Goal: Information Seeking & Learning: Learn about a topic

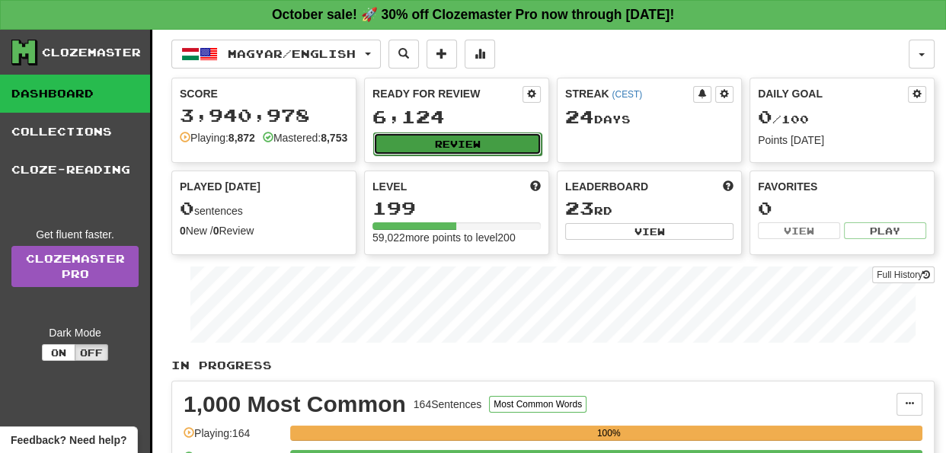
click at [461, 137] on button "Review" at bounding box center [457, 144] width 168 height 23
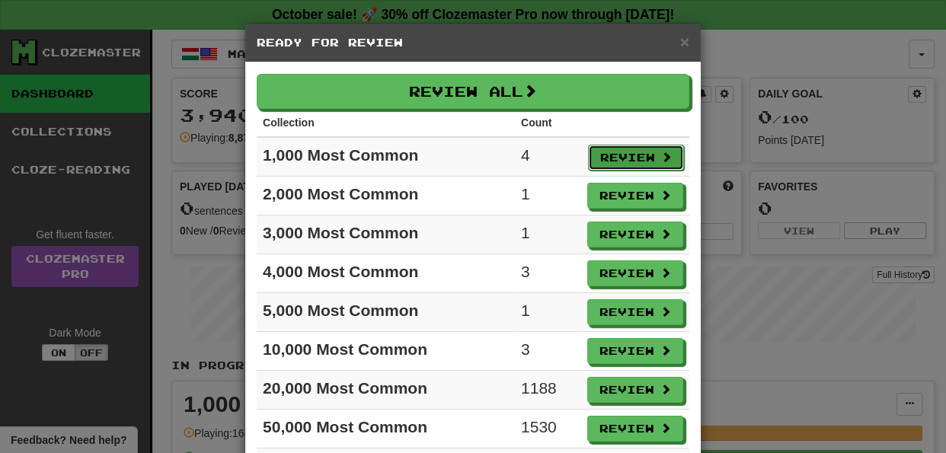
click at [620, 154] on button "Review" at bounding box center [636, 158] width 96 height 26
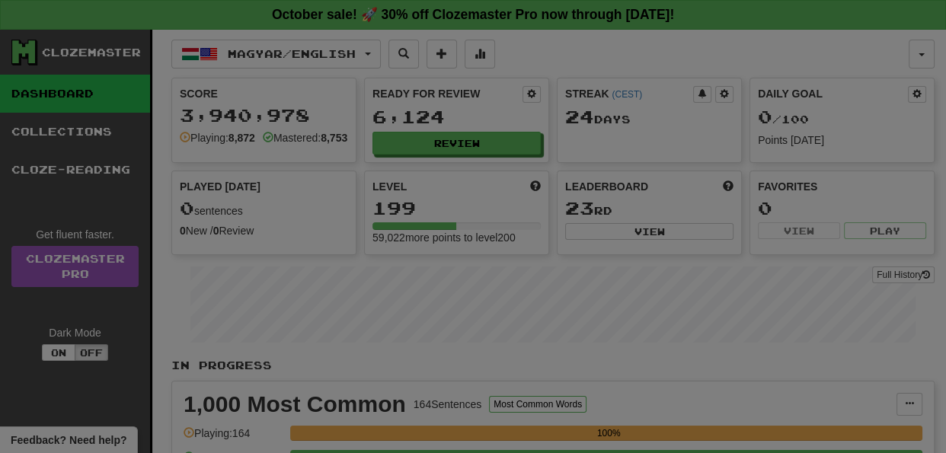
select select "**"
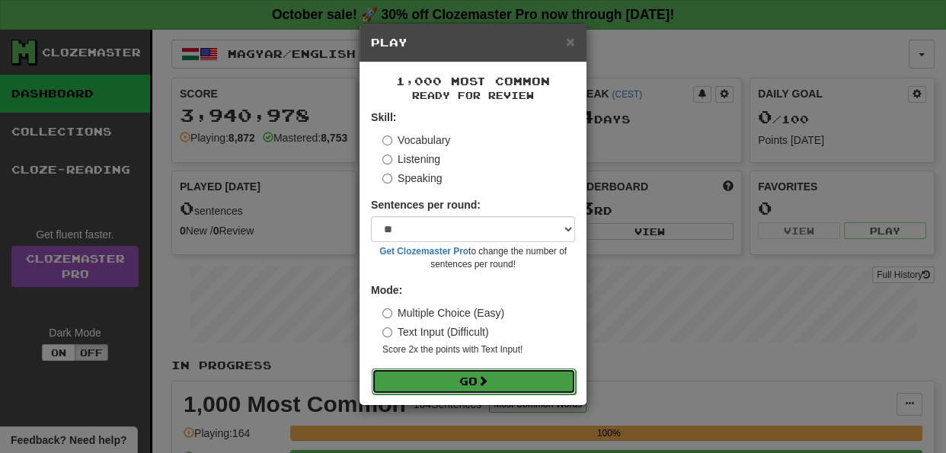
click at [494, 374] on button "Go" at bounding box center [474, 382] width 204 height 26
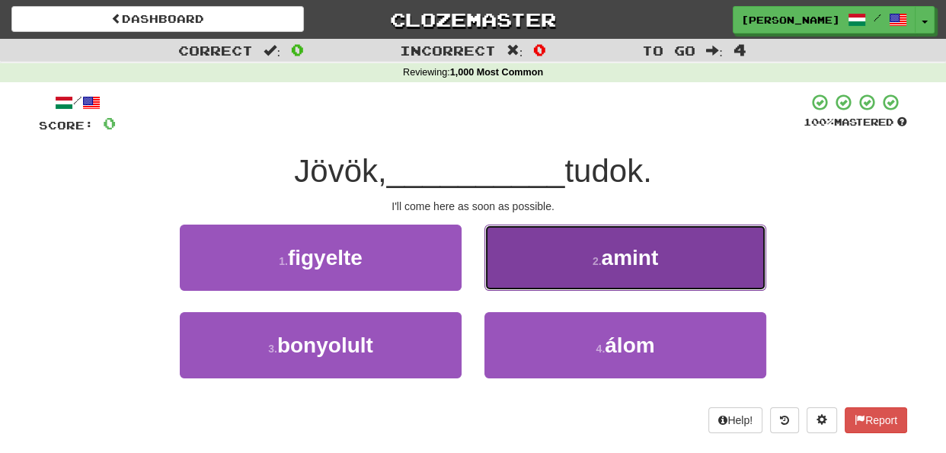
click at [539, 250] on button "2 . amint" at bounding box center [626, 258] width 282 height 66
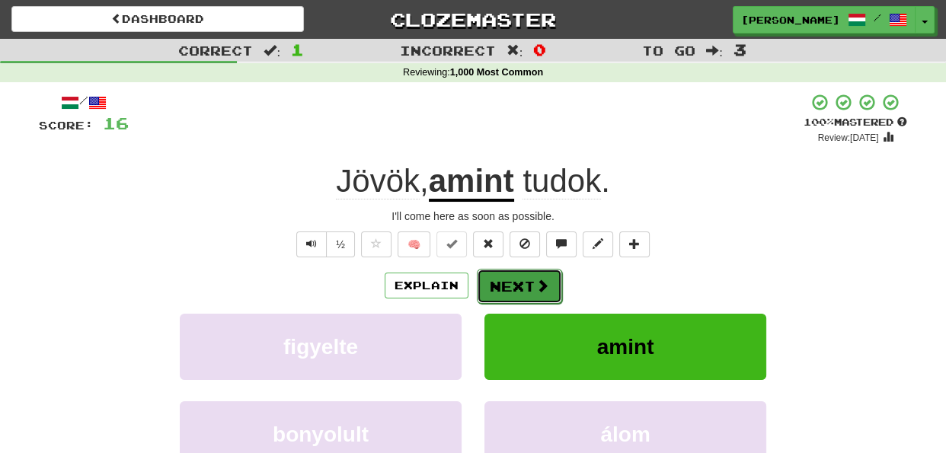
click at [517, 283] on button "Next" at bounding box center [519, 286] width 85 height 35
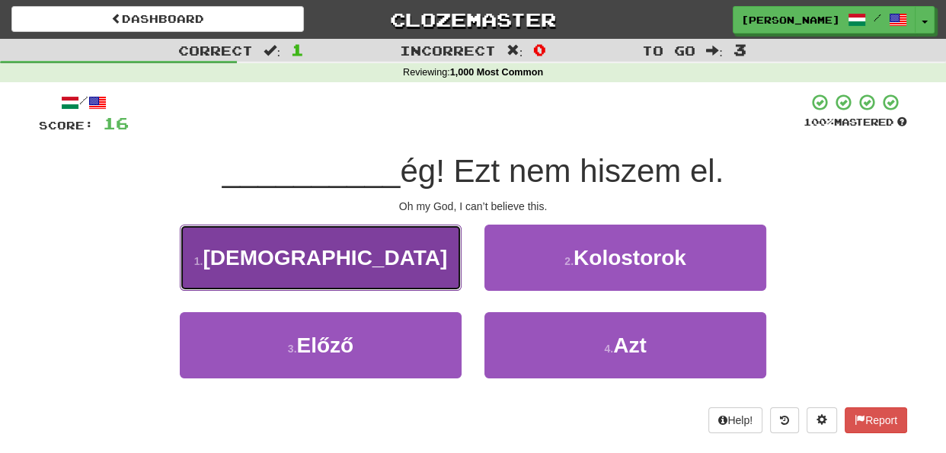
click at [443, 273] on button "1 . Szent" at bounding box center [321, 258] width 282 height 66
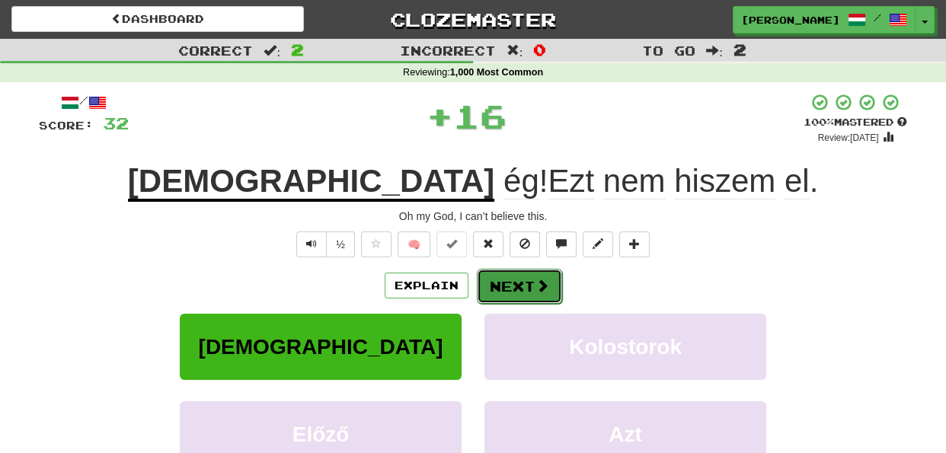
click at [498, 280] on button "Next" at bounding box center [519, 286] width 85 height 35
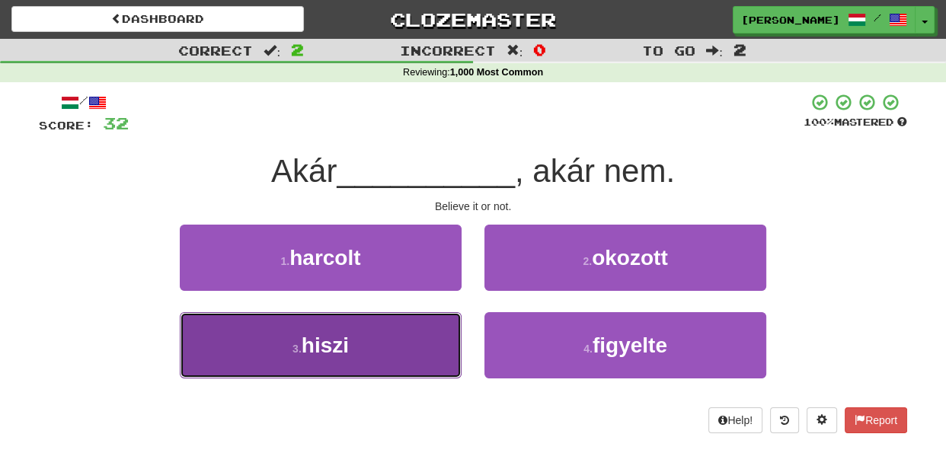
click at [437, 354] on button "3 . hiszi" at bounding box center [321, 345] width 282 height 66
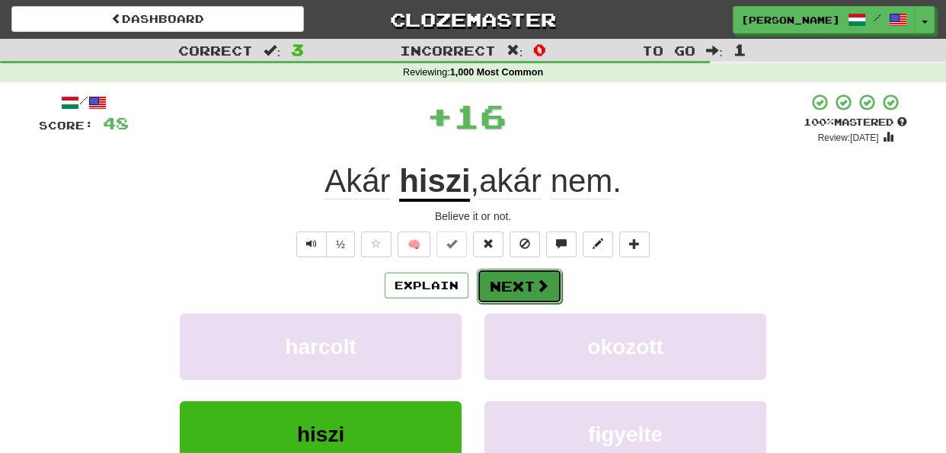
click at [501, 292] on button "Next" at bounding box center [519, 286] width 85 height 35
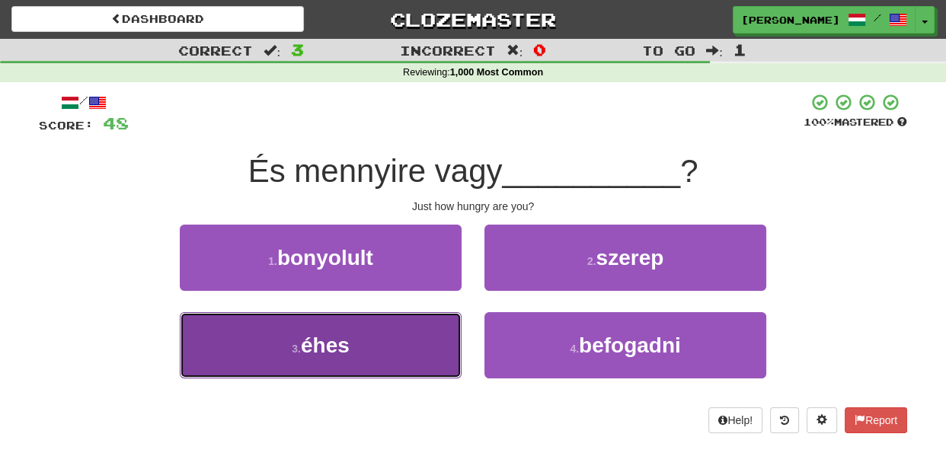
click at [423, 336] on button "3 . éhes" at bounding box center [321, 345] width 282 height 66
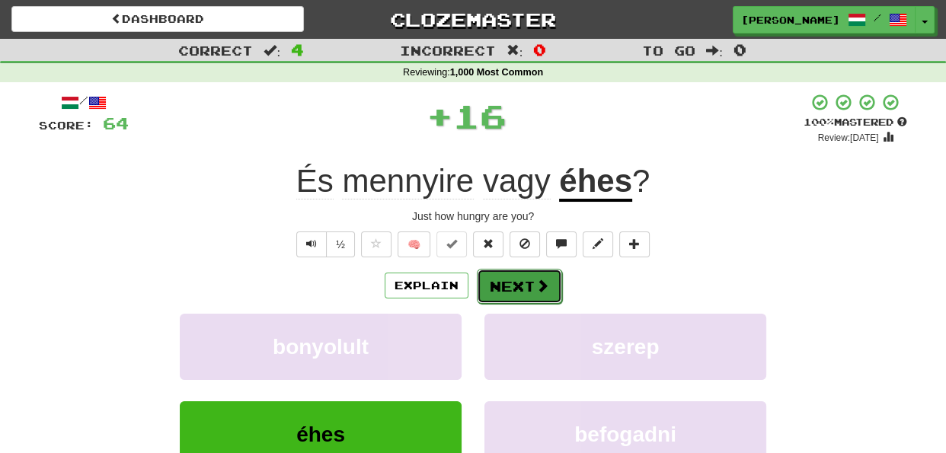
click at [484, 275] on button "Next" at bounding box center [519, 286] width 85 height 35
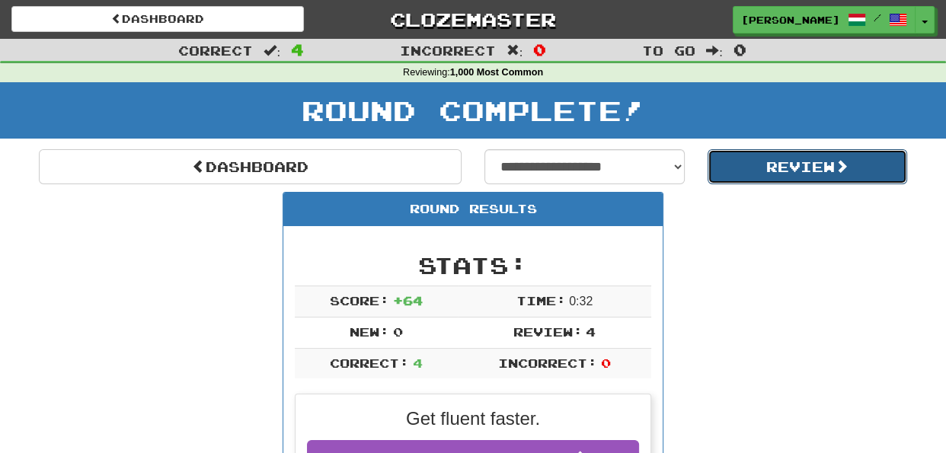
click at [760, 167] on button "Review" at bounding box center [808, 166] width 200 height 35
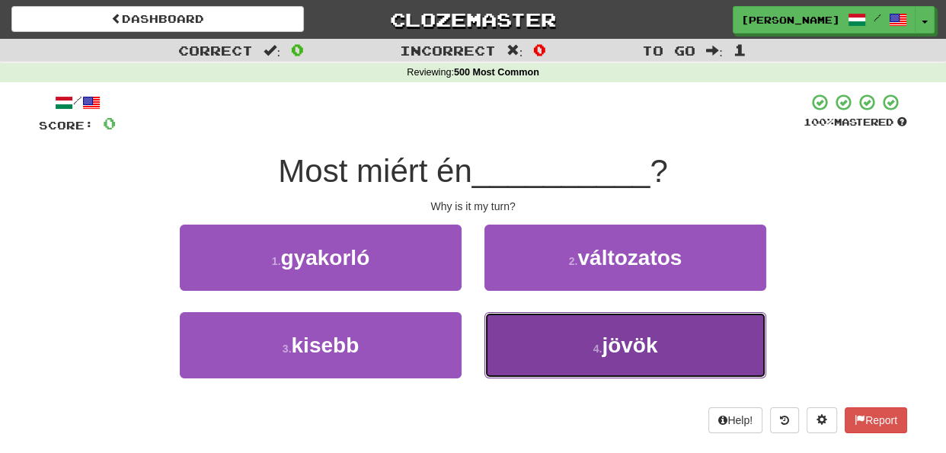
click at [504, 333] on button "4 . jövök" at bounding box center [626, 345] width 282 height 66
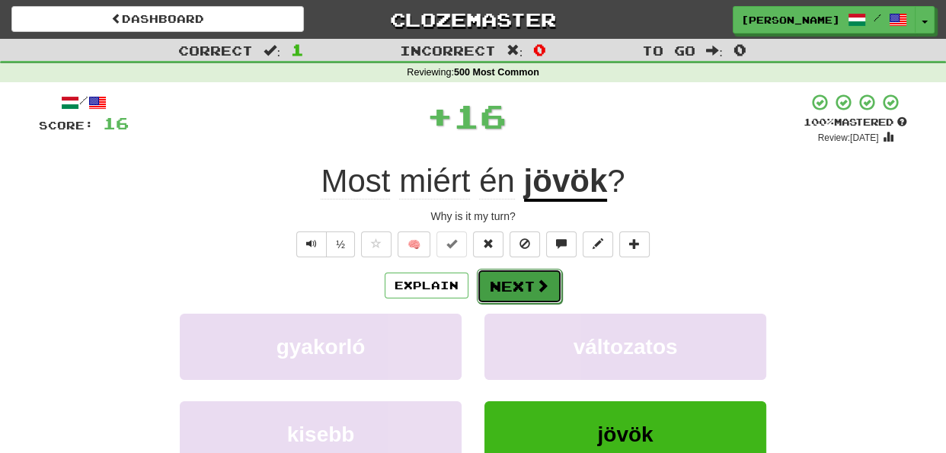
click at [508, 283] on button "Next" at bounding box center [519, 286] width 85 height 35
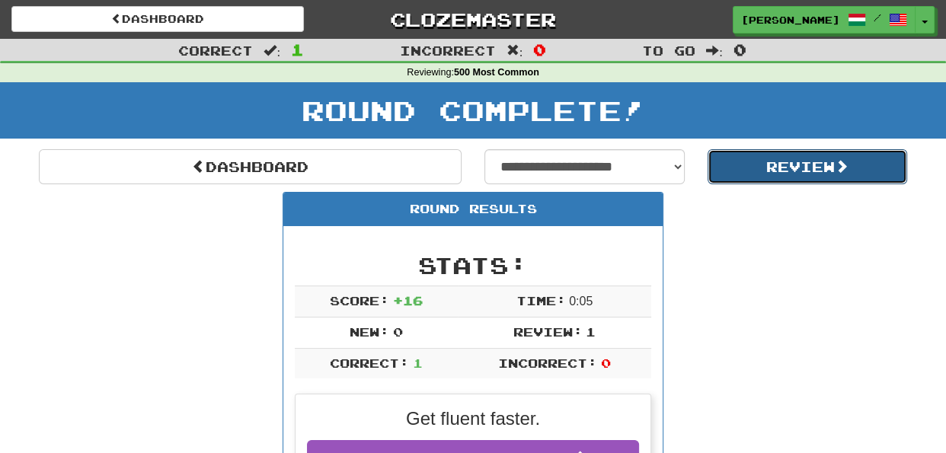
click at [783, 165] on button "Review" at bounding box center [808, 166] width 200 height 35
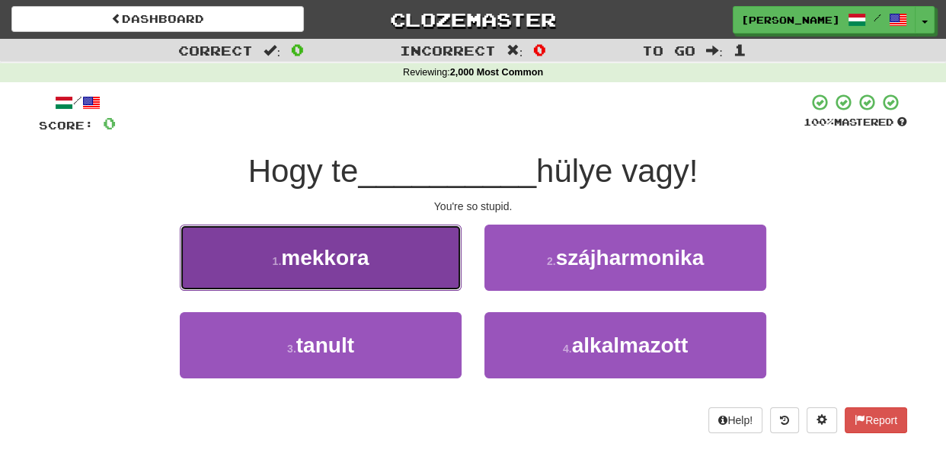
click at [430, 269] on button "1 . mekkora" at bounding box center [321, 258] width 282 height 66
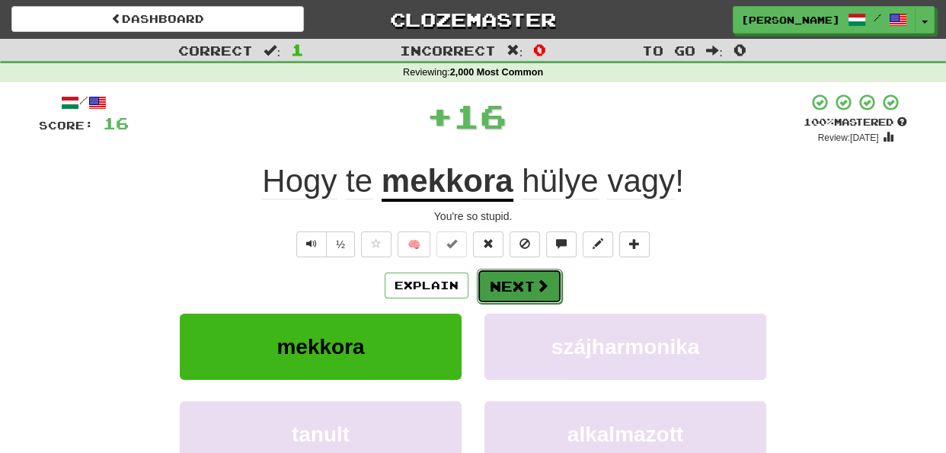
click at [507, 286] on button "Next" at bounding box center [519, 286] width 85 height 35
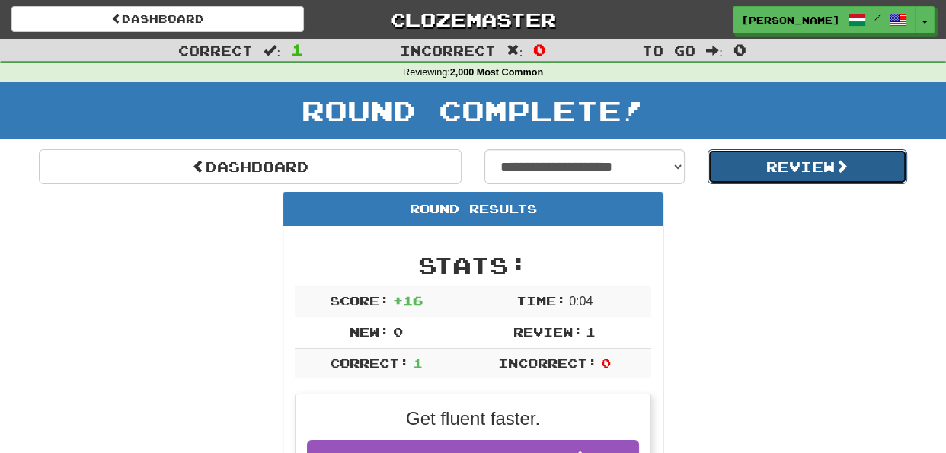
click at [763, 168] on button "Review" at bounding box center [808, 166] width 200 height 35
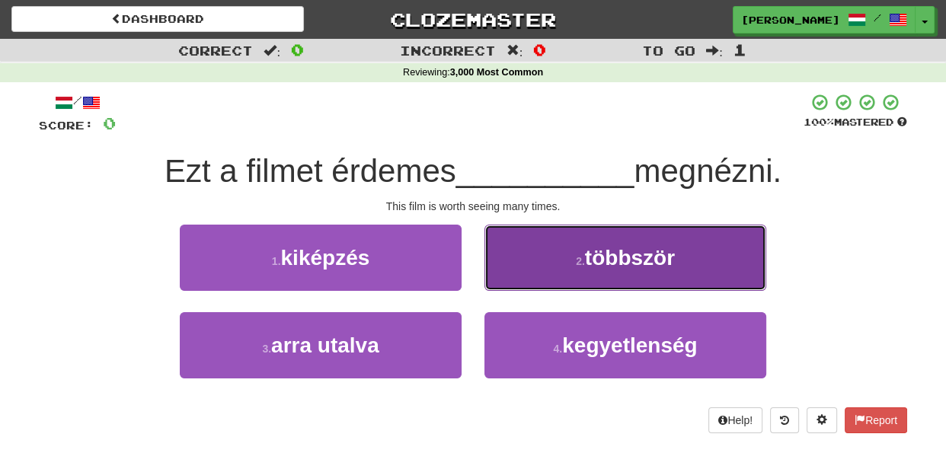
click at [525, 272] on button "2 . többször" at bounding box center [626, 258] width 282 height 66
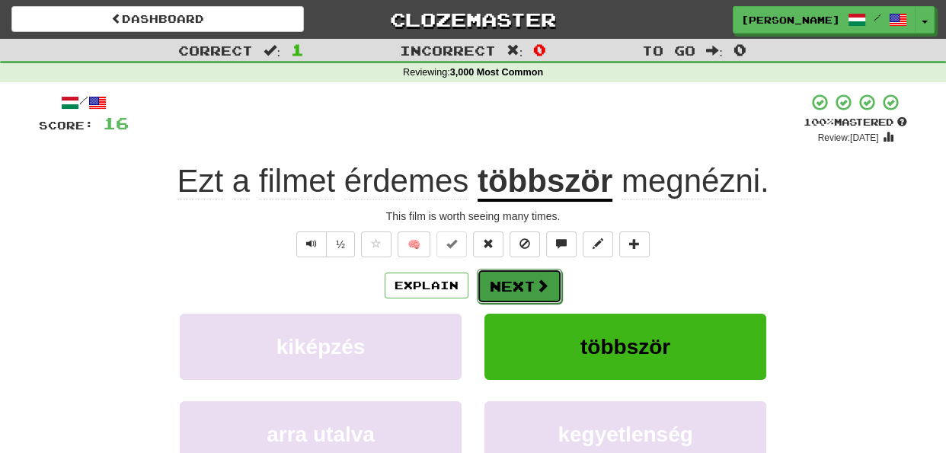
click at [517, 279] on button "Next" at bounding box center [519, 286] width 85 height 35
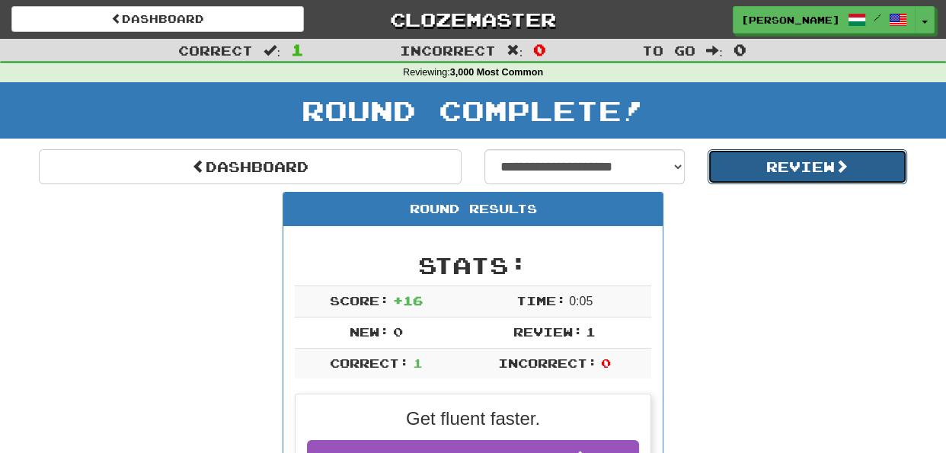
click at [737, 157] on button "Review" at bounding box center [808, 166] width 200 height 35
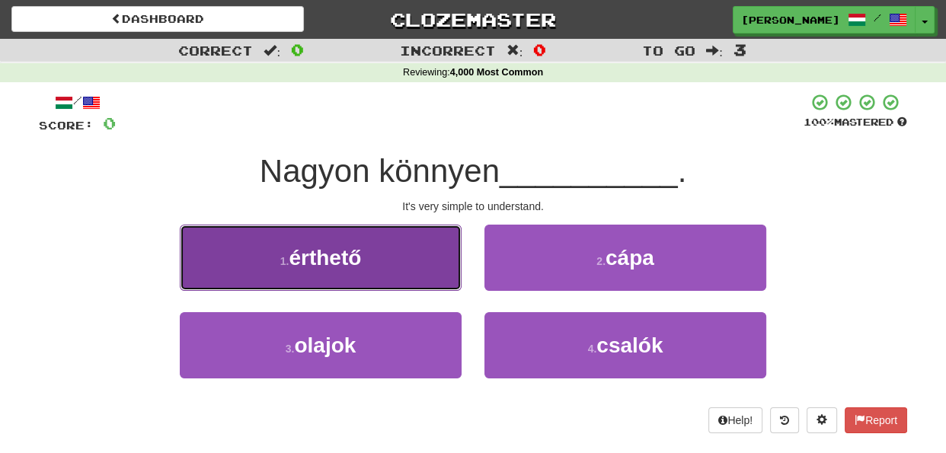
click at [436, 281] on button "1 . érthető" at bounding box center [321, 258] width 282 height 66
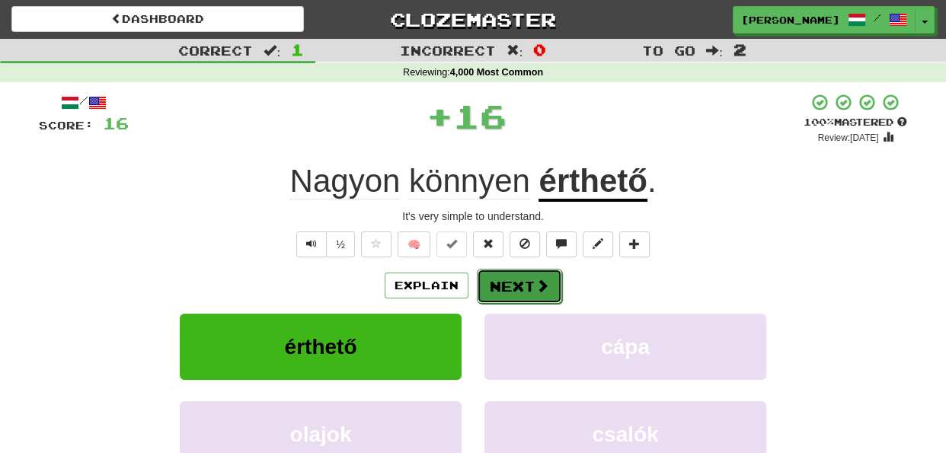
click at [514, 281] on button "Next" at bounding box center [519, 286] width 85 height 35
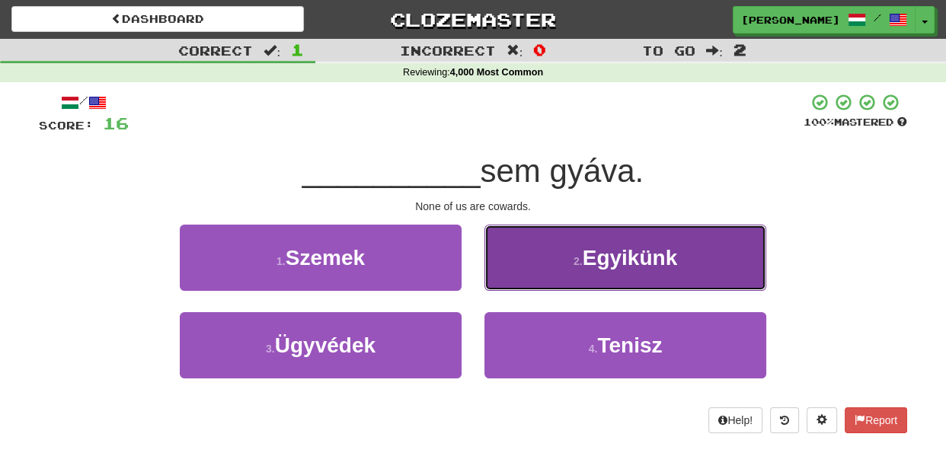
click at [526, 274] on button "2 . Egyikünk" at bounding box center [626, 258] width 282 height 66
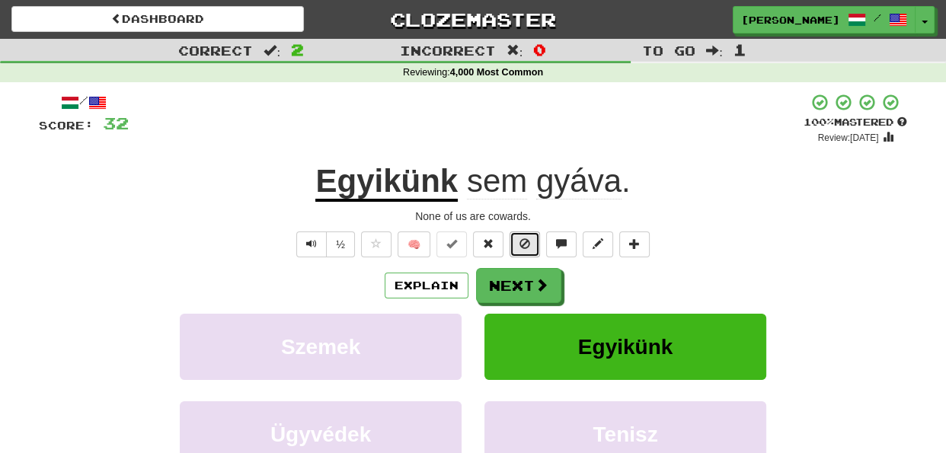
click at [521, 248] on span at bounding box center [525, 243] width 11 height 11
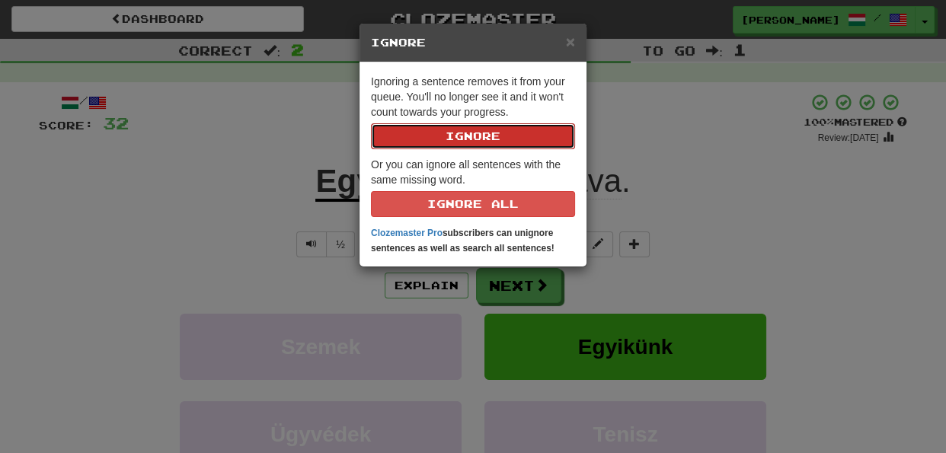
click at [506, 136] on button "Ignore" at bounding box center [473, 136] width 204 height 26
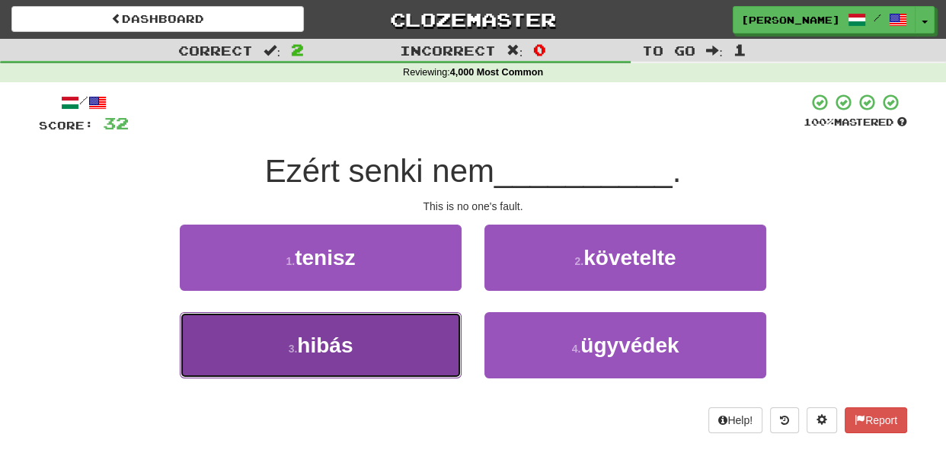
click at [437, 343] on button "3 . hibás" at bounding box center [321, 345] width 282 height 66
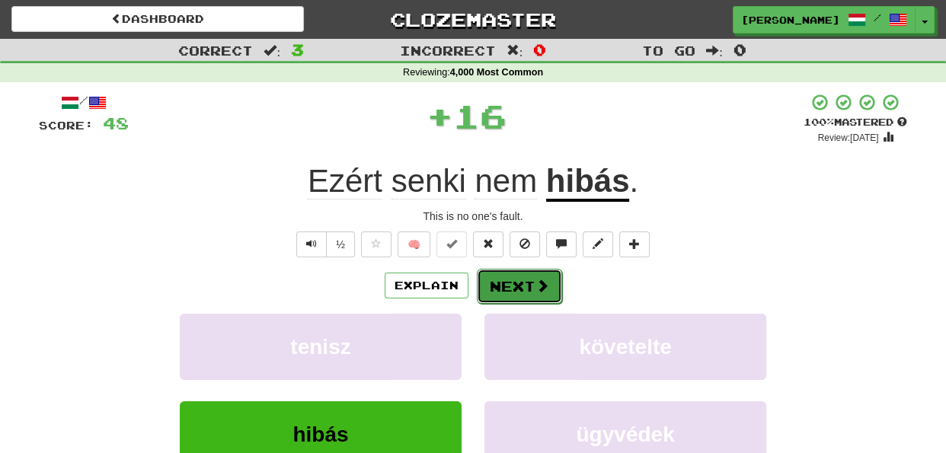
click at [502, 290] on button "Next" at bounding box center [519, 286] width 85 height 35
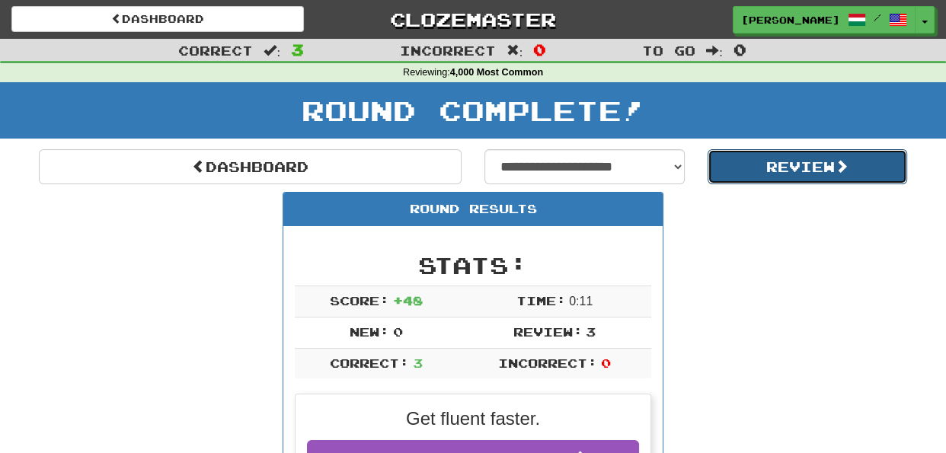
click at [740, 169] on button "Review" at bounding box center [808, 166] width 200 height 35
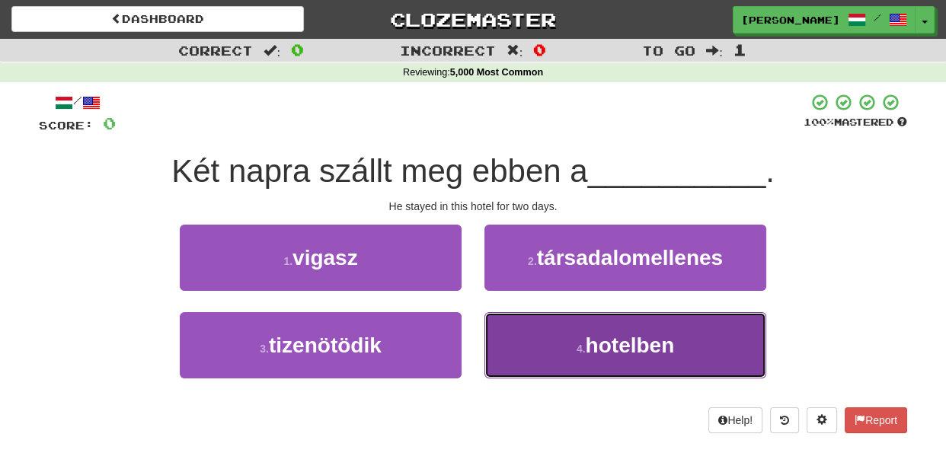
click at [514, 344] on button "4 . hotelben" at bounding box center [626, 345] width 282 height 66
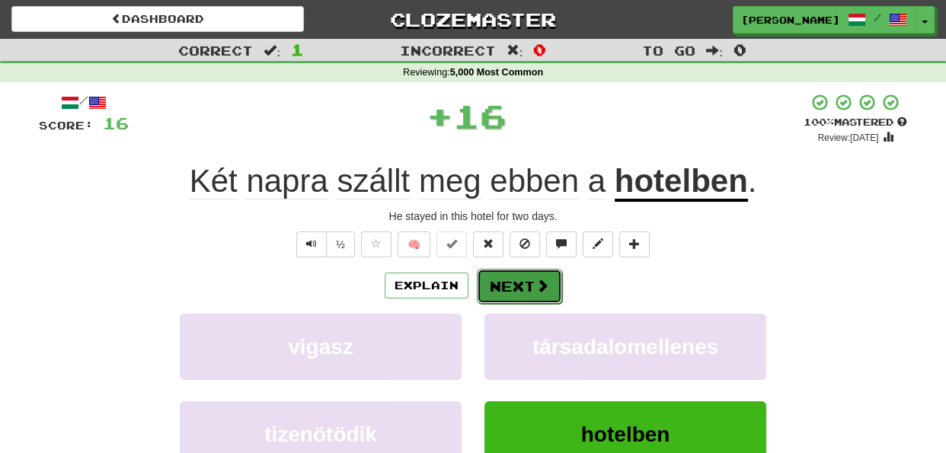
click at [523, 282] on button "Next" at bounding box center [519, 286] width 85 height 35
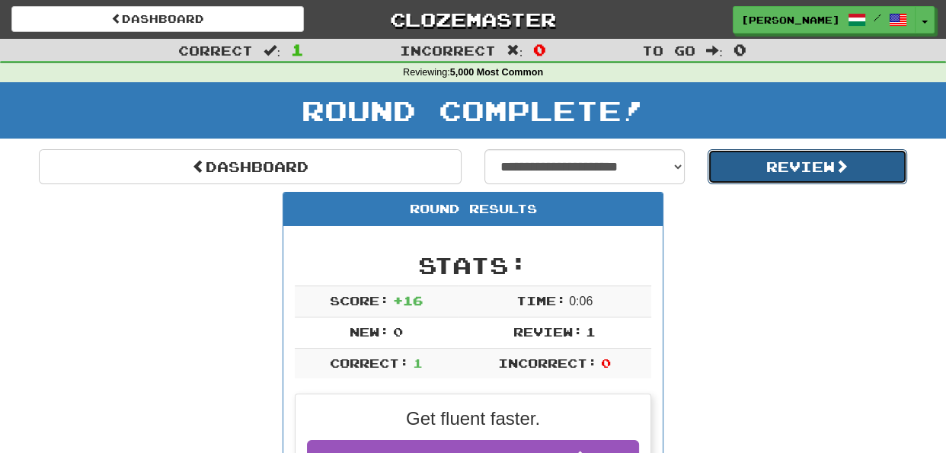
click at [808, 172] on button "Review" at bounding box center [808, 166] width 200 height 35
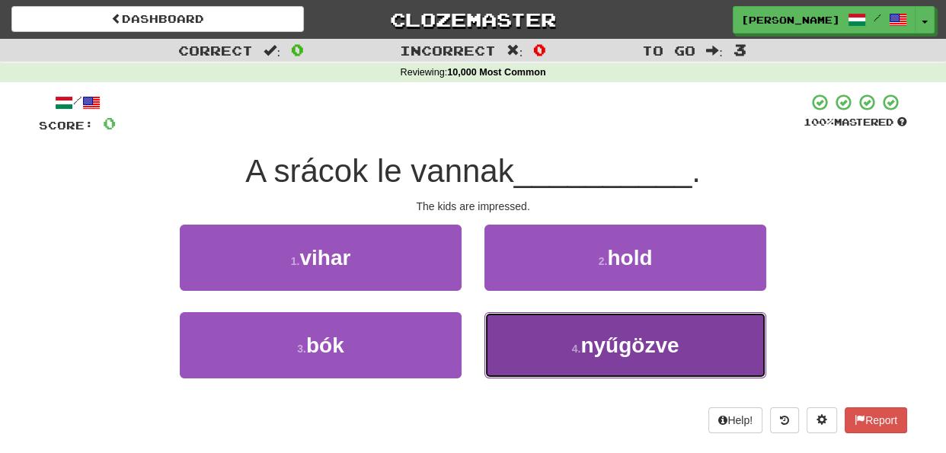
click at [520, 351] on button "4 . nyűgözve" at bounding box center [626, 345] width 282 height 66
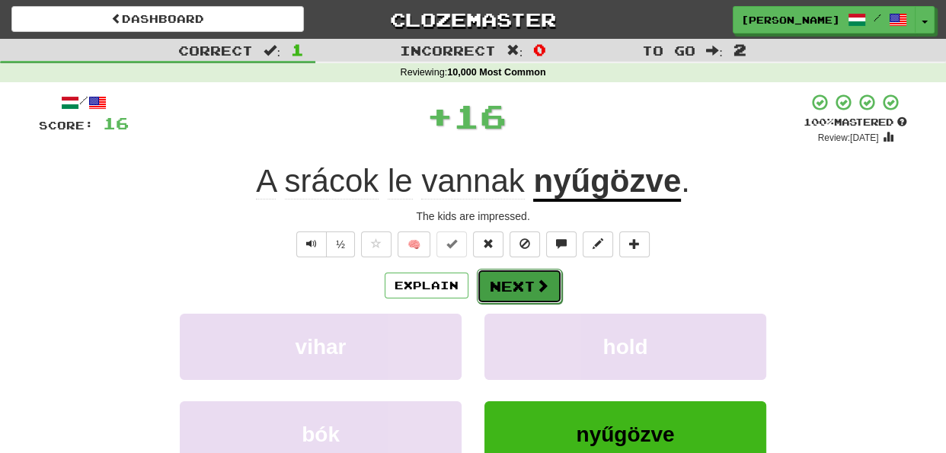
click at [515, 286] on button "Next" at bounding box center [519, 286] width 85 height 35
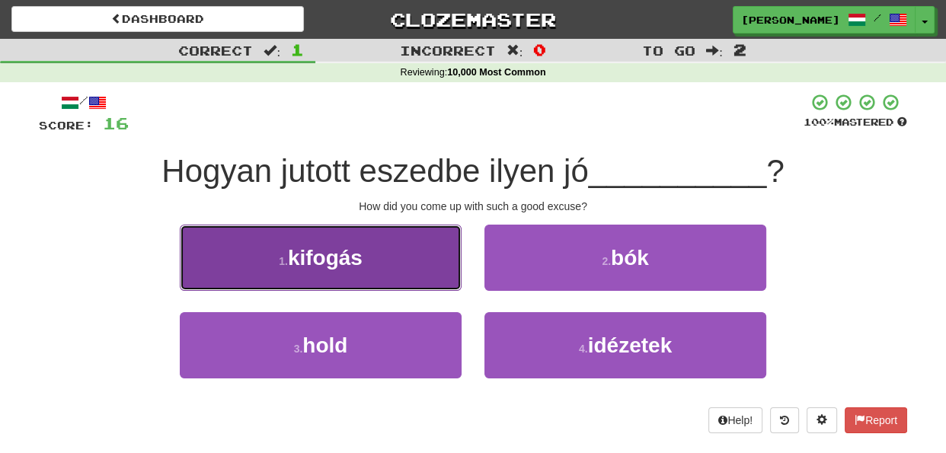
click at [446, 275] on button "1 . kifogás" at bounding box center [321, 258] width 282 height 66
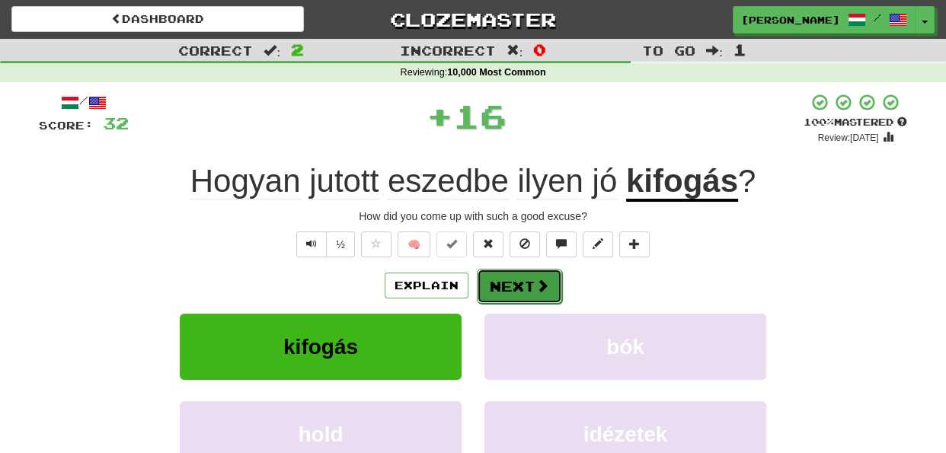
click at [505, 290] on button "Next" at bounding box center [519, 286] width 85 height 35
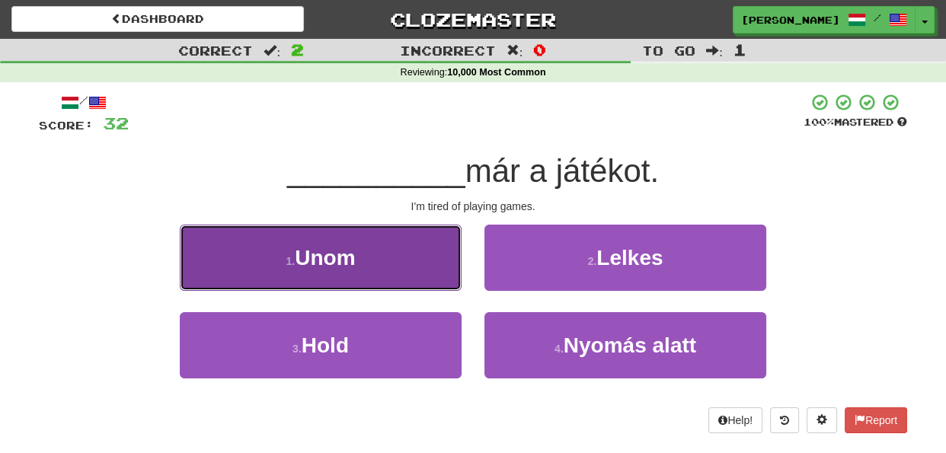
click at [437, 272] on button "1 . Unom" at bounding box center [321, 258] width 282 height 66
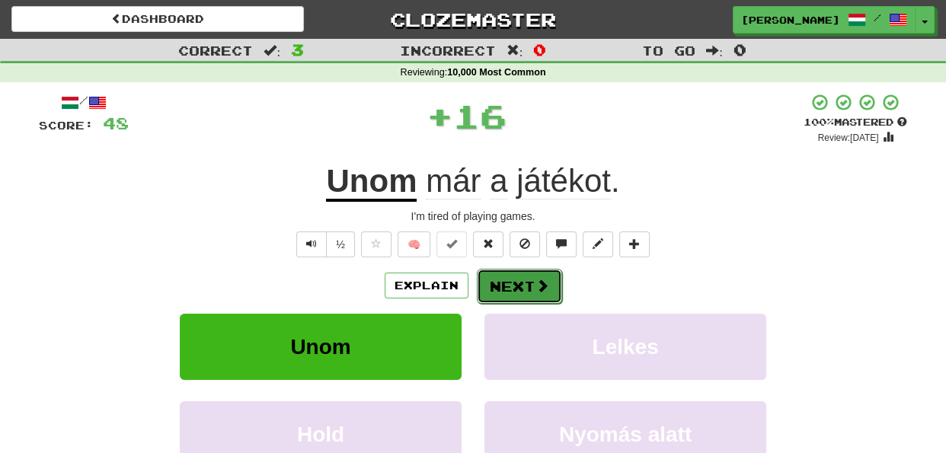
click at [501, 285] on button "Next" at bounding box center [519, 286] width 85 height 35
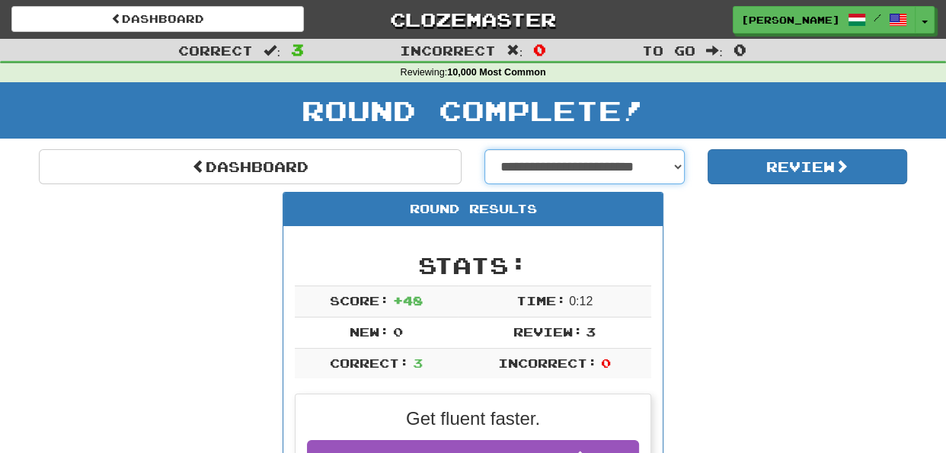
click at [676, 167] on select "**********" at bounding box center [585, 166] width 200 height 35
select select "**********"
click at [485, 149] on select "**********" at bounding box center [585, 166] width 200 height 35
select select "**********"
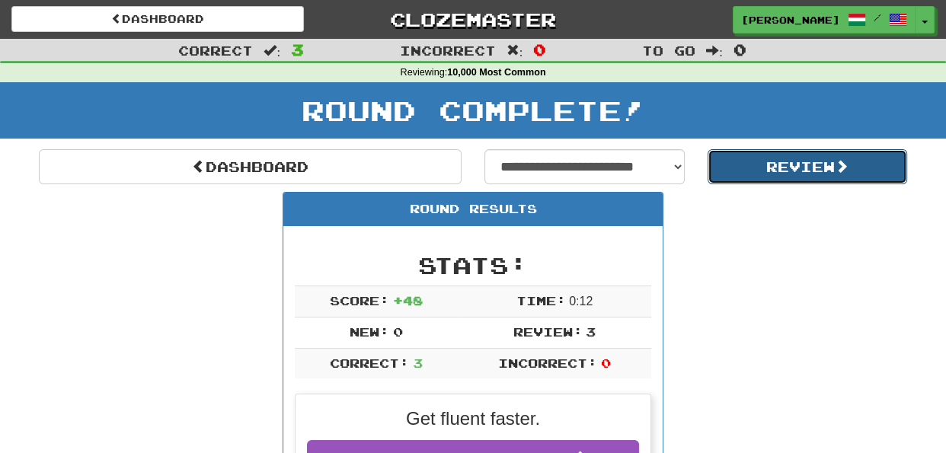
click at [762, 171] on button "Review" at bounding box center [808, 166] width 200 height 35
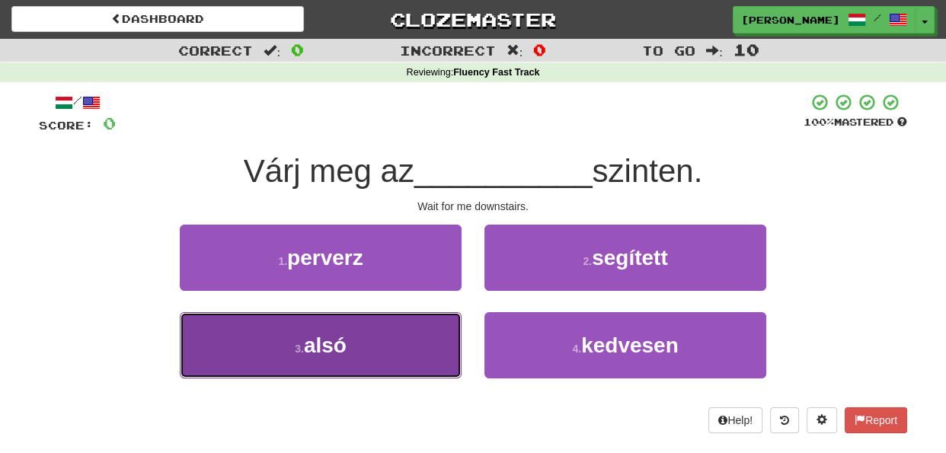
click at [428, 348] on button "3 . alsó" at bounding box center [321, 345] width 282 height 66
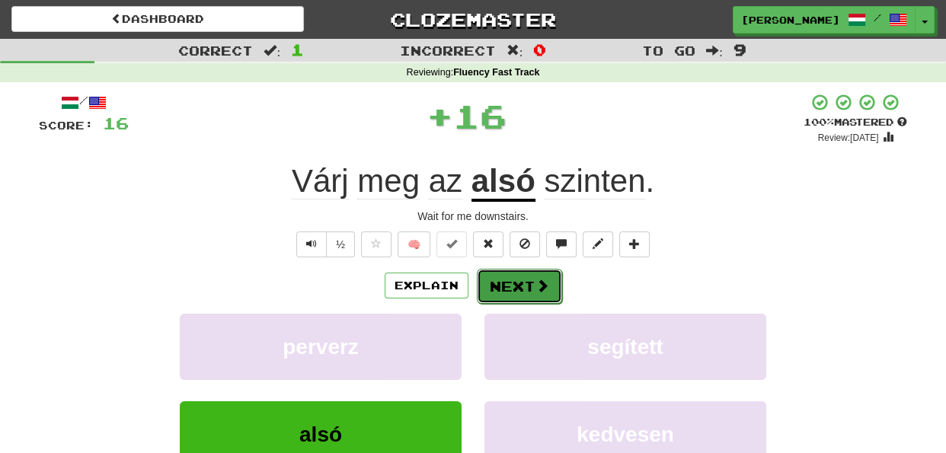
click at [495, 287] on button "Next" at bounding box center [519, 286] width 85 height 35
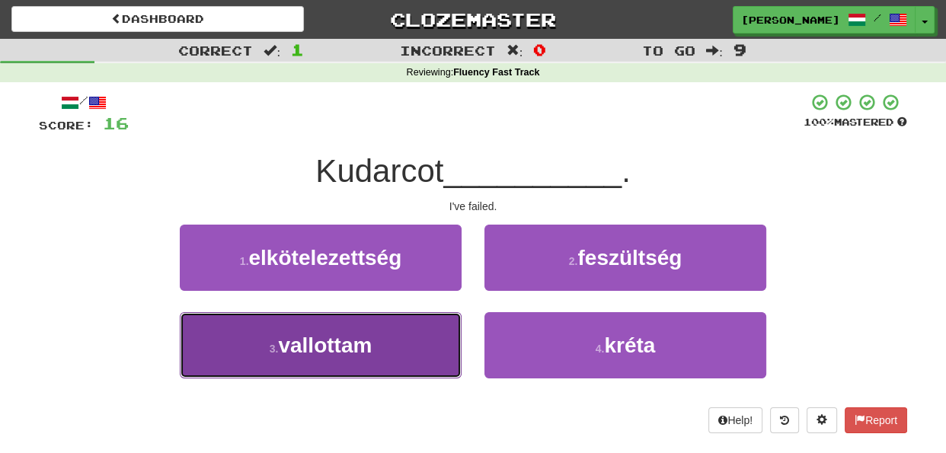
click at [433, 349] on button "3 . vallottam" at bounding box center [321, 345] width 282 height 66
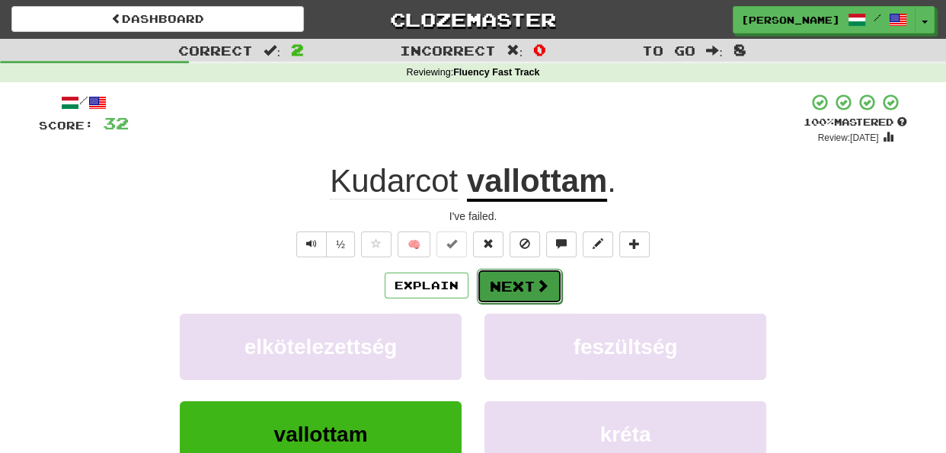
click at [510, 286] on button "Next" at bounding box center [519, 286] width 85 height 35
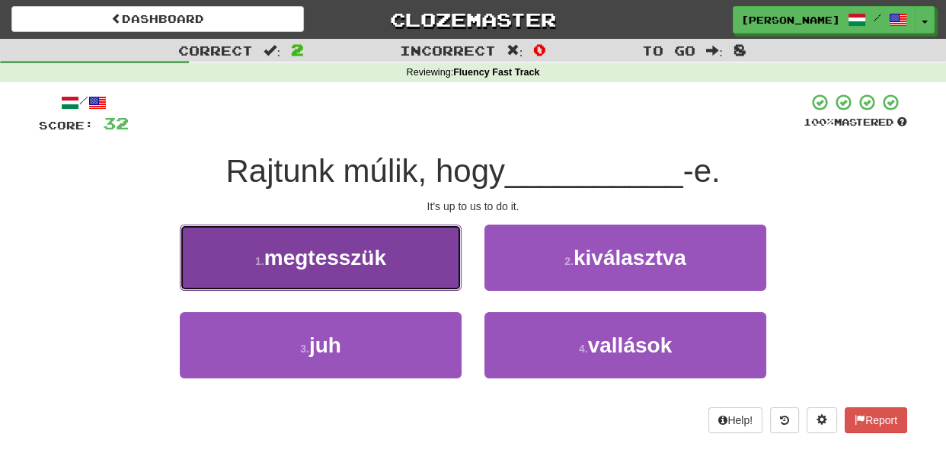
click at [437, 282] on button "1 . megtesszük" at bounding box center [321, 258] width 282 height 66
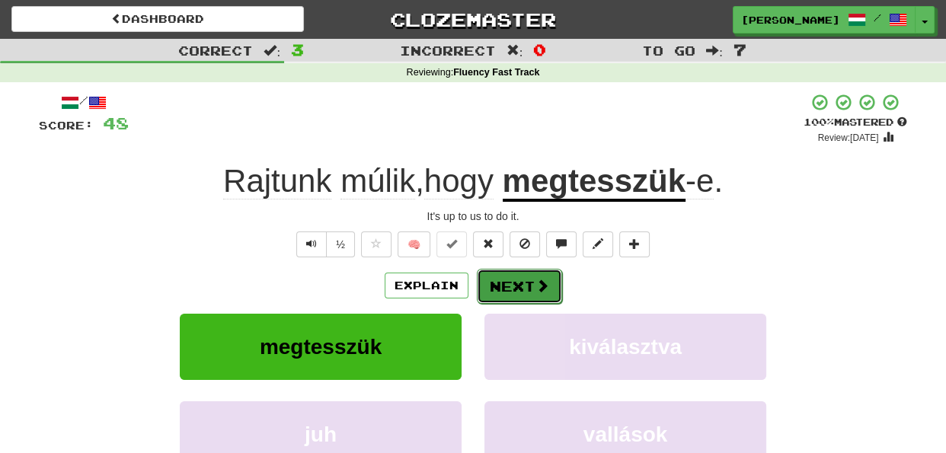
click at [519, 280] on button "Next" at bounding box center [519, 286] width 85 height 35
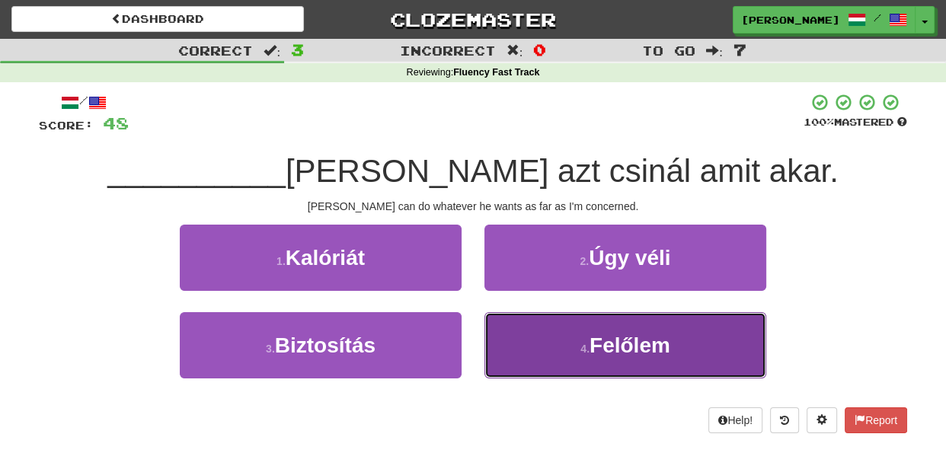
click at [511, 329] on button "4 . Felőlem" at bounding box center [626, 345] width 282 height 66
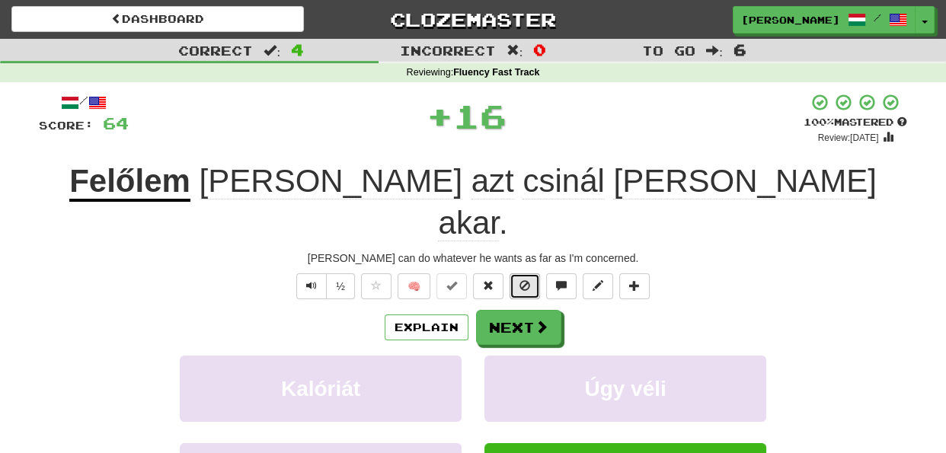
click at [514, 274] on button at bounding box center [525, 287] width 30 height 26
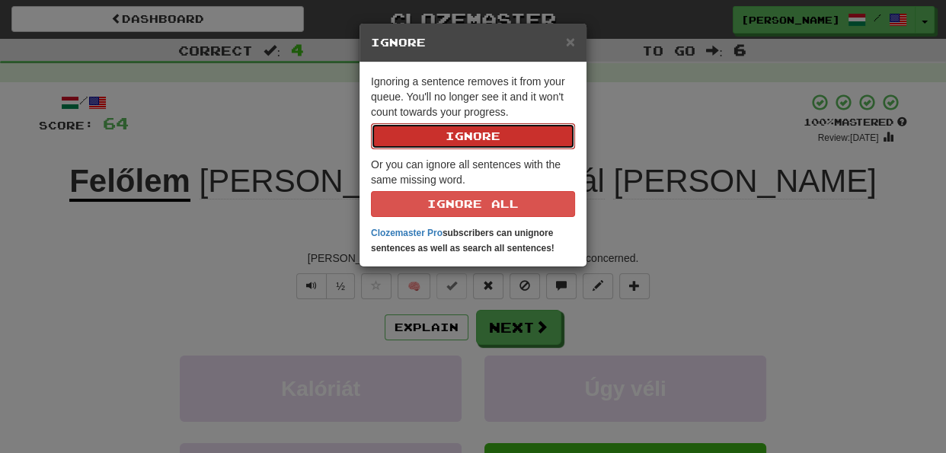
click at [498, 140] on button "Ignore" at bounding box center [473, 136] width 204 height 26
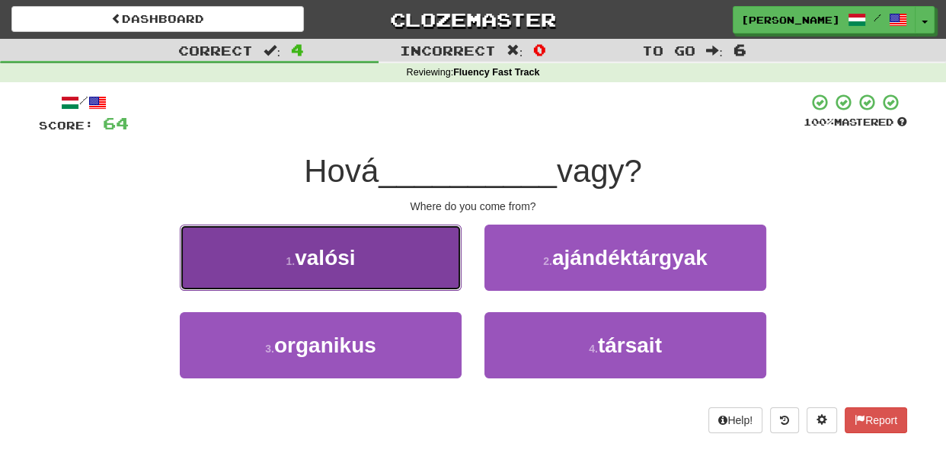
click at [443, 270] on button "1 . valósi" at bounding box center [321, 258] width 282 height 66
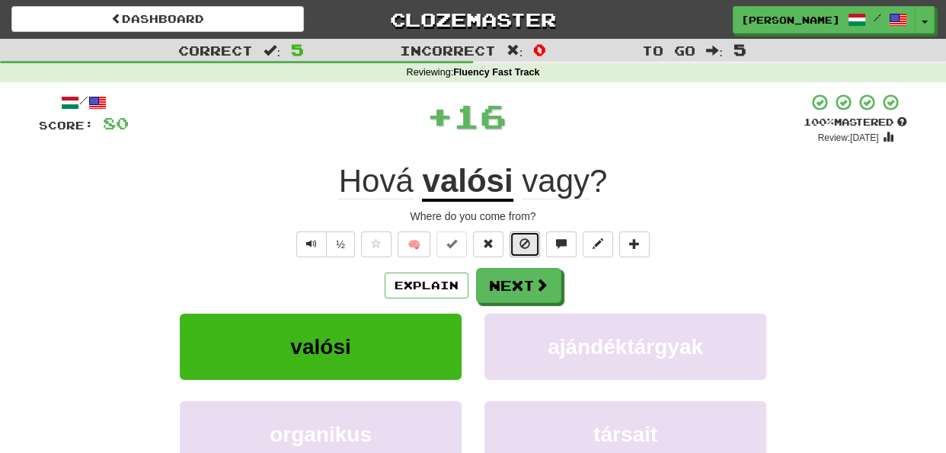
click at [527, 238] on span at bounding box center [525, 243] width 11 height 11
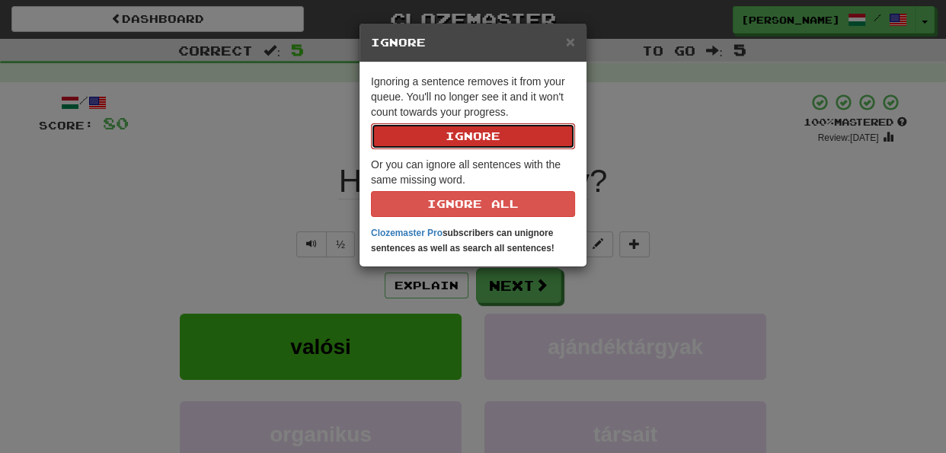
click at [480, 132] on button "Ignore" at bounding box center [473, 136] width 204 height 26
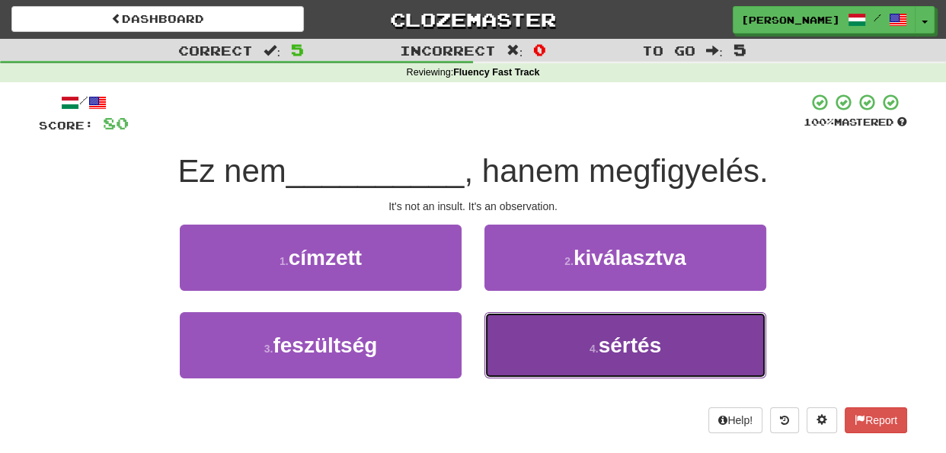
click at [520, 328] on button "4 . sértés" at bounding box center [626, 345] width 282 height 66
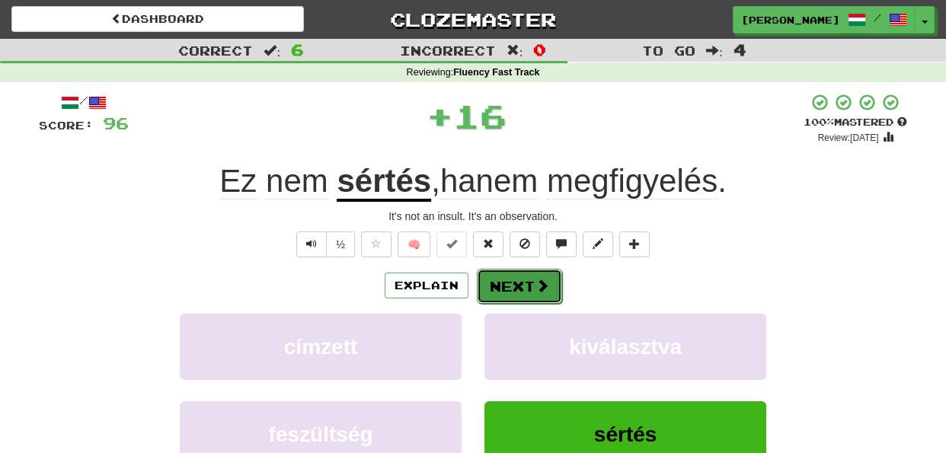
click at [520, 277] on button "Next" at bounding box center [519, 286] width 85 height 35
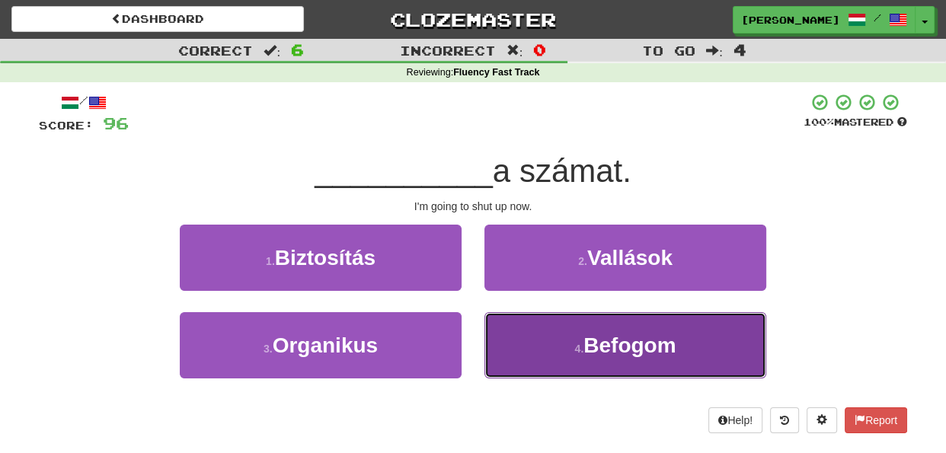
click at [517, 339] on button "4 . Befogom" at bounding box center [626, 345] width 282 height 66
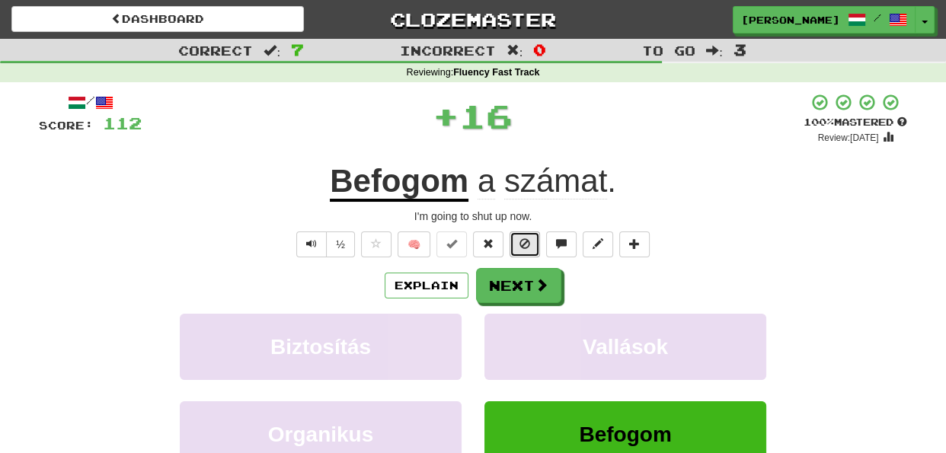
click at [520, 243] on span at bounding box center [525, 243] width 11 height 11
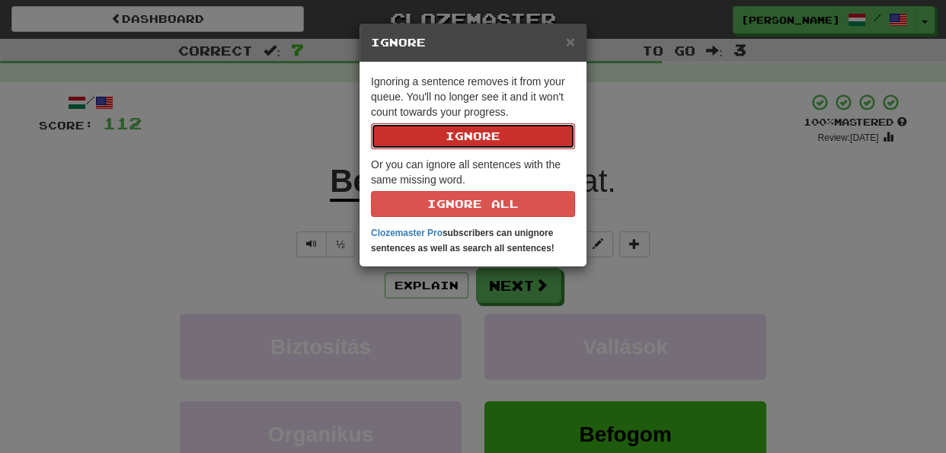
click at [484, 134] on button "Ignore" at bounding box center [473, 136] width 204 height 26
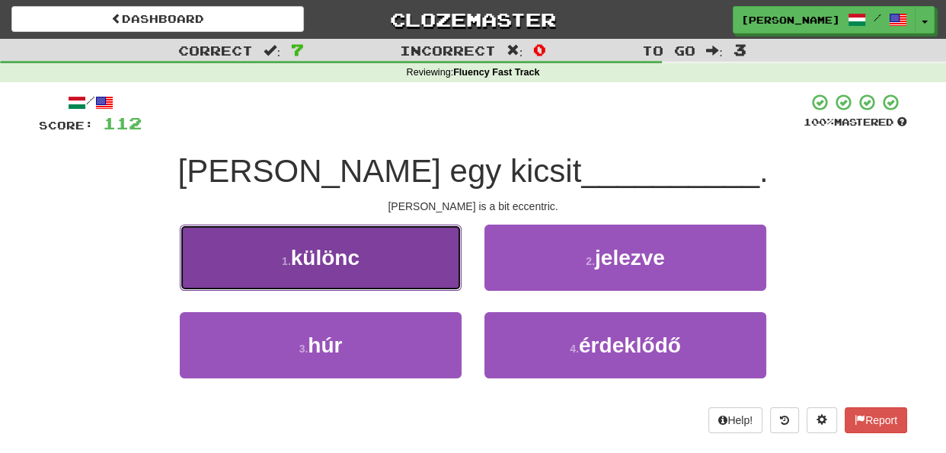
click at [427, 267] on button "1 . különc" at bounding box center [321, 258] width 282 height 66
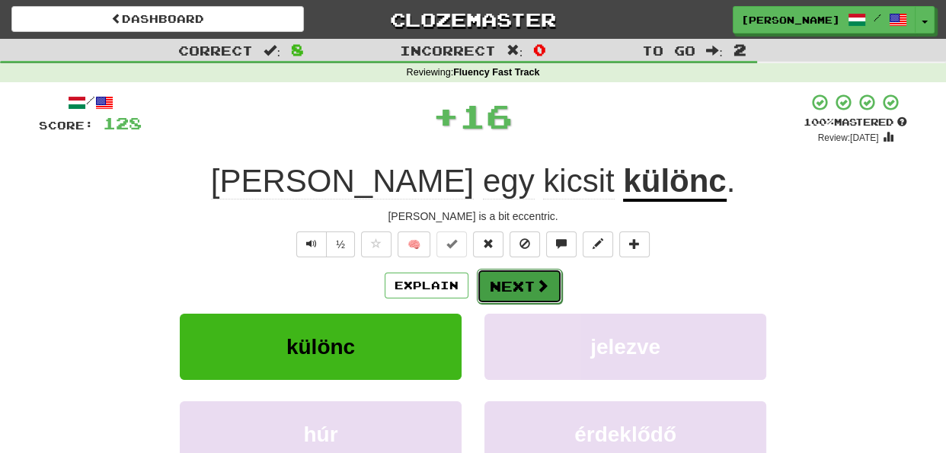
click at [504, 280] on button "Next" at bounding box center [519, 286] width 85 height 35
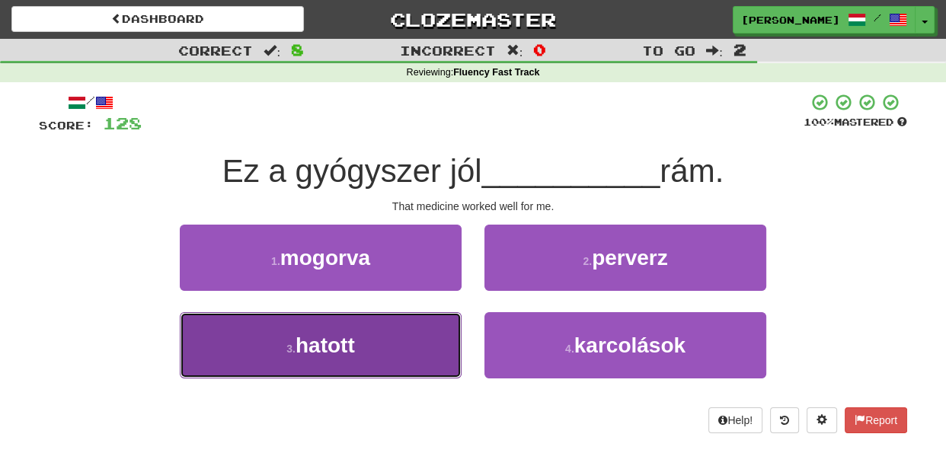
click at [424, 346] on button "3 . hatott" at bounding box center [321, 345] width 282 height 66
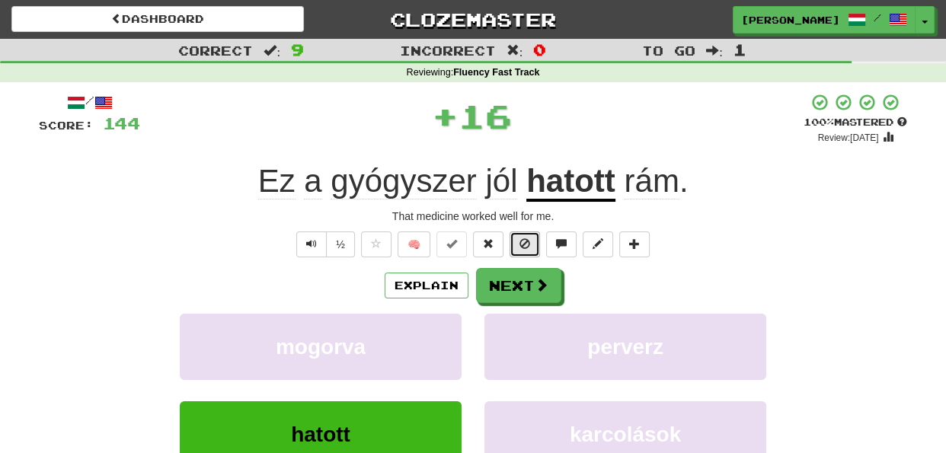
click at [520, 249] on button at bounding box center [525, 245] width 30 height 26
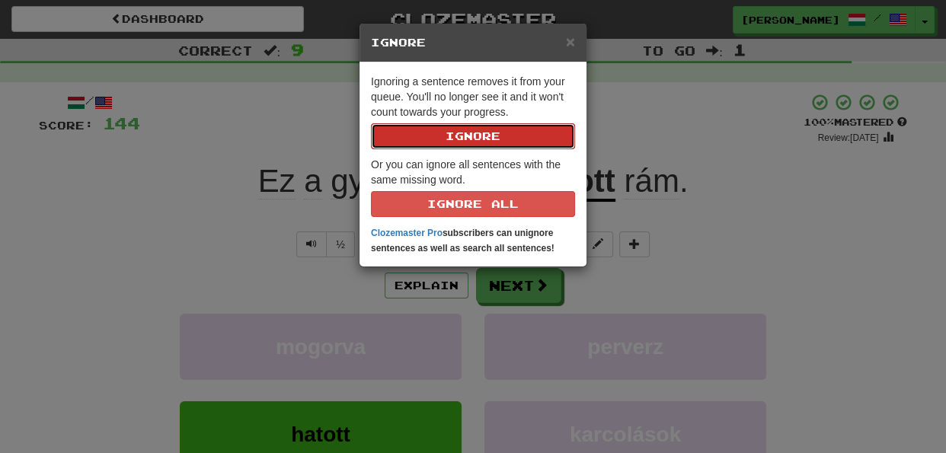
click at [478, 134] on button "Ignore" at bounding box center [473, 136] width 204 height 26
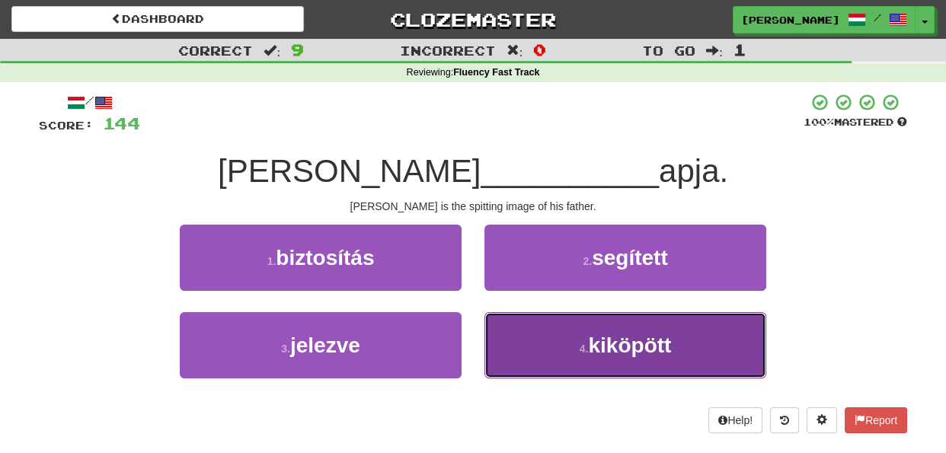
click at [502, 338] on button "4 . kiköpött" at bounding box center [626, 345] width 282 height 66
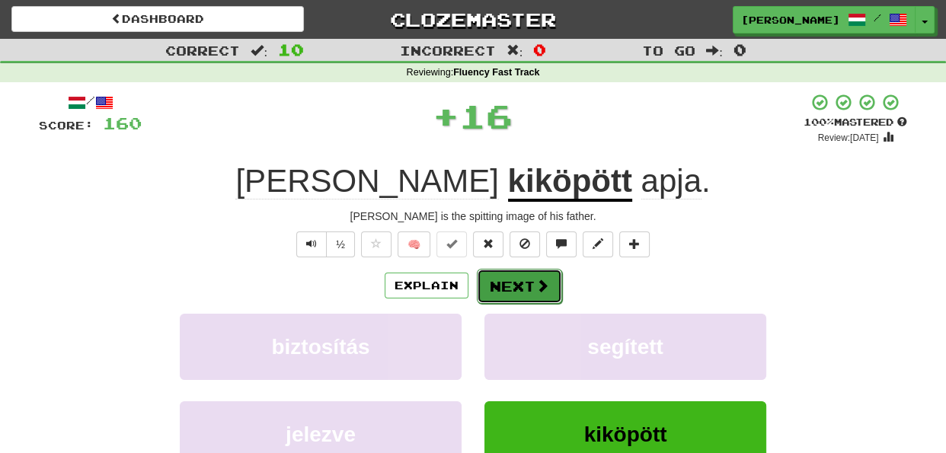
click at [514, 278] on button "Next" at bounding box center [519, 286] width 85 height 35
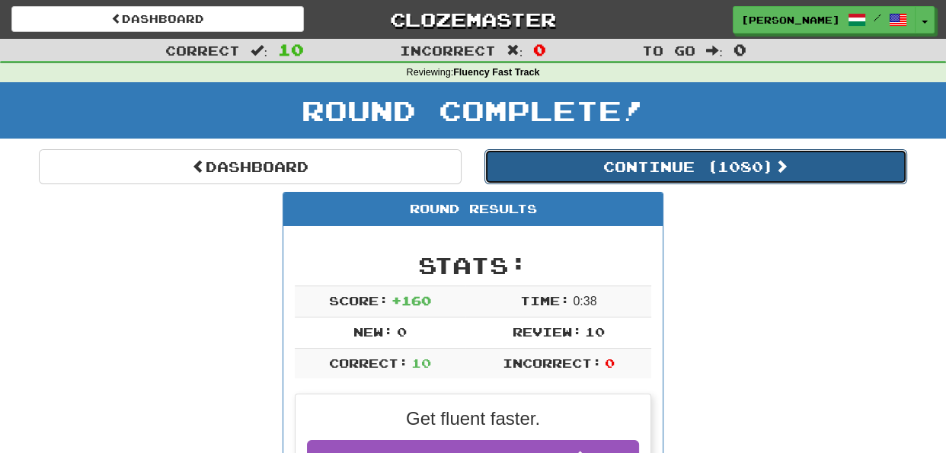
click at [697, 171] on button "Continue ( 1080 )" at bounding box center [696, 166] width 423 height 35
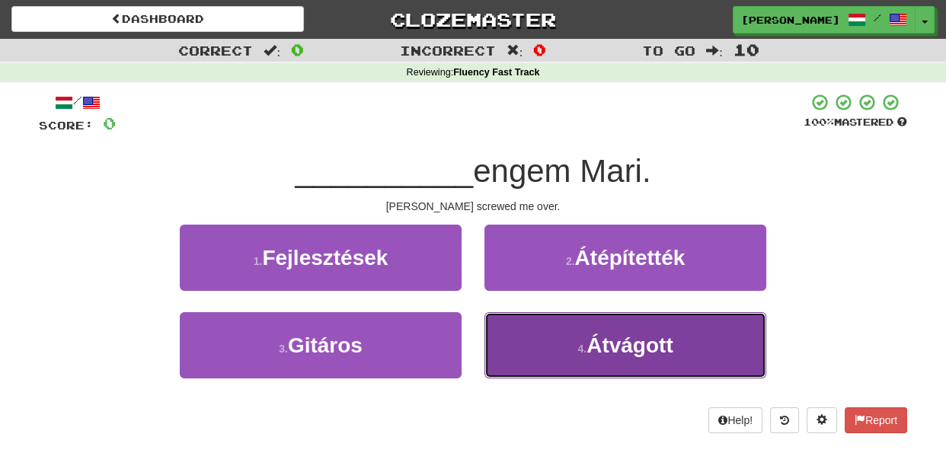
click at [503, 329] on button "4 . Átvágott" at bounding box center [626, 345] width 282 height 66
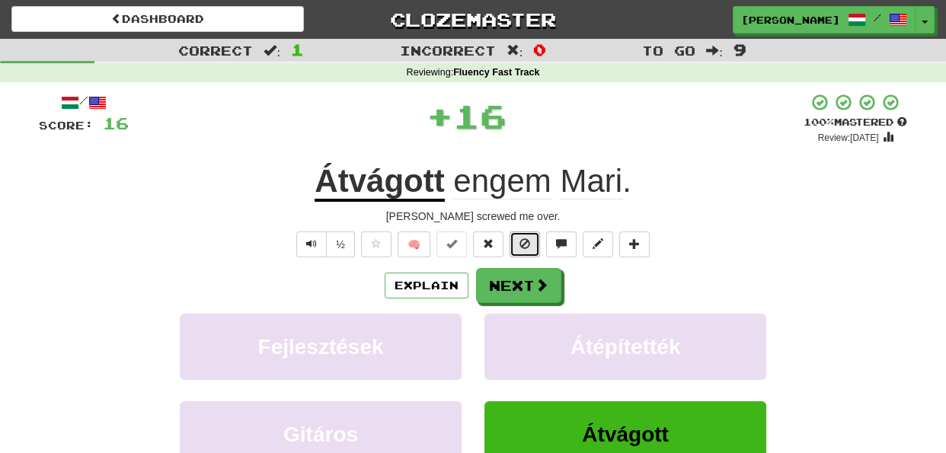
click at [524, 247] on span at bounding box center [525, 243] width 11 height 11
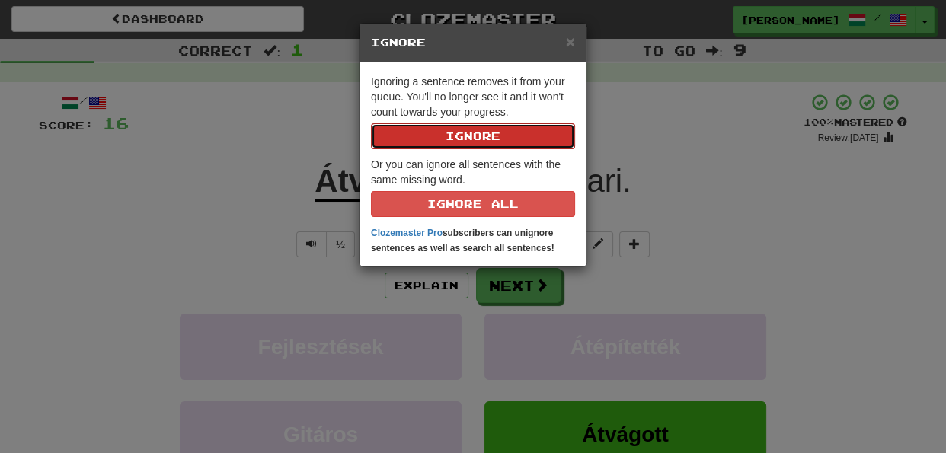
click at [479, 139] on button "Ignore" at bounding box center [473, 136] width 204 height 26
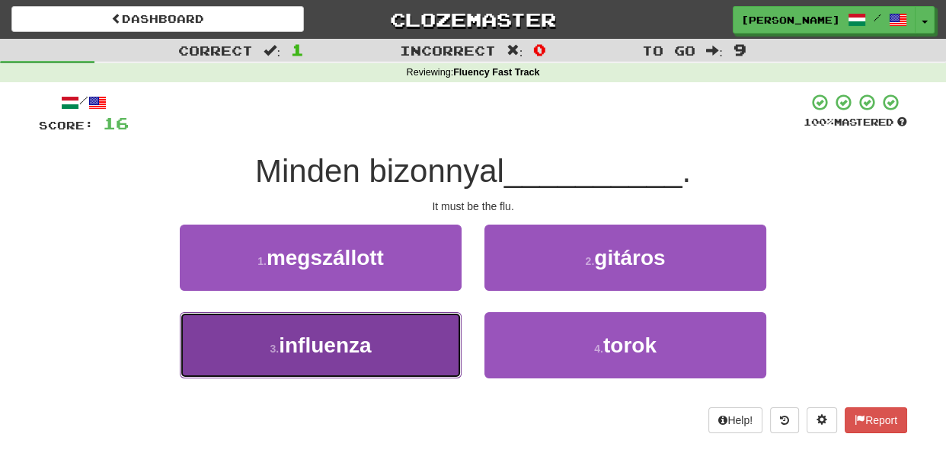
click at [439, 336] on button "3 . influenza" at bounding box center [321, 345] width 282 height 66
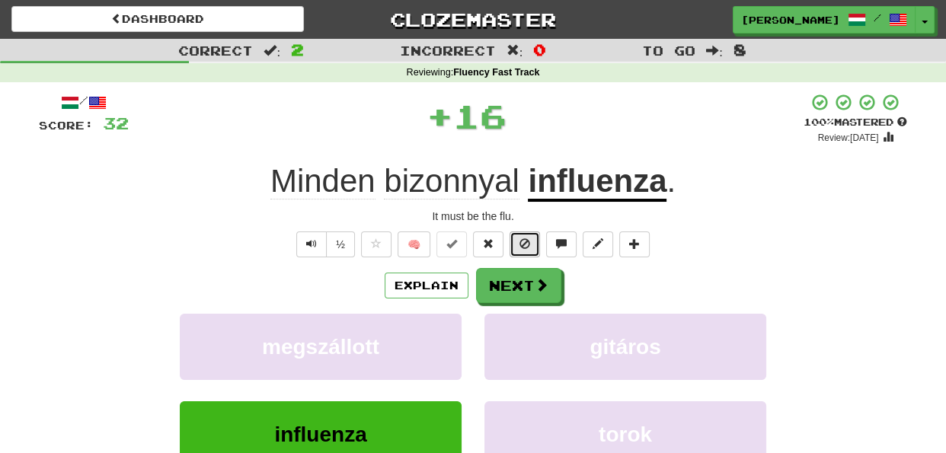
click at [518, 247] on button at bounding box center [525, 245] width 30 height 26
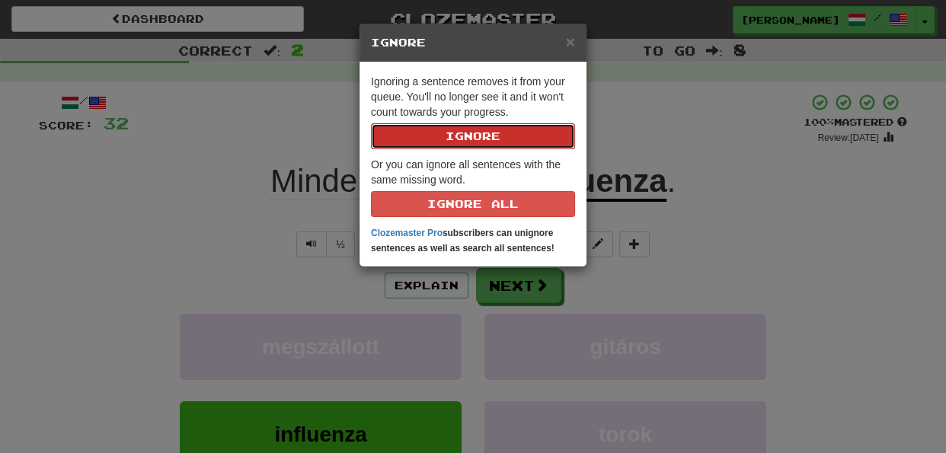
click at [495, 143] on button "Ignore" at bounding box center [473, 136] width 204 height 26
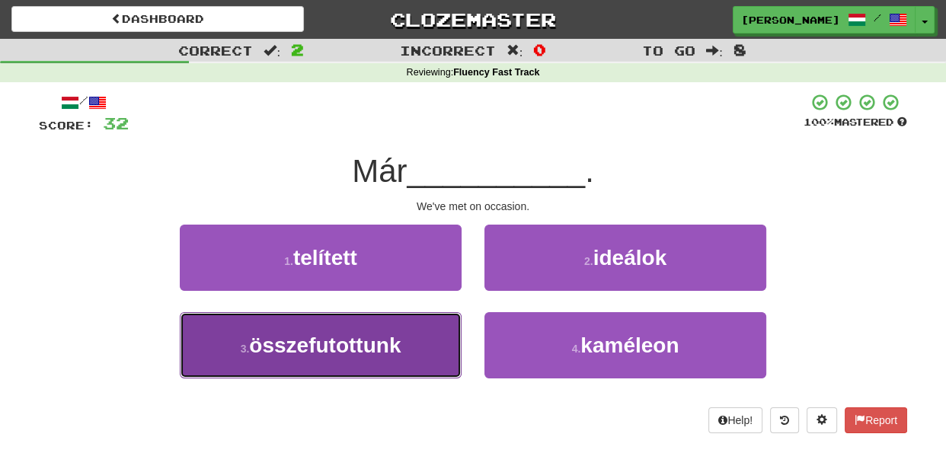
click at [426, 350] on button "3 . összefutottunk" at bounding box center [321, 345] width 282 height 66
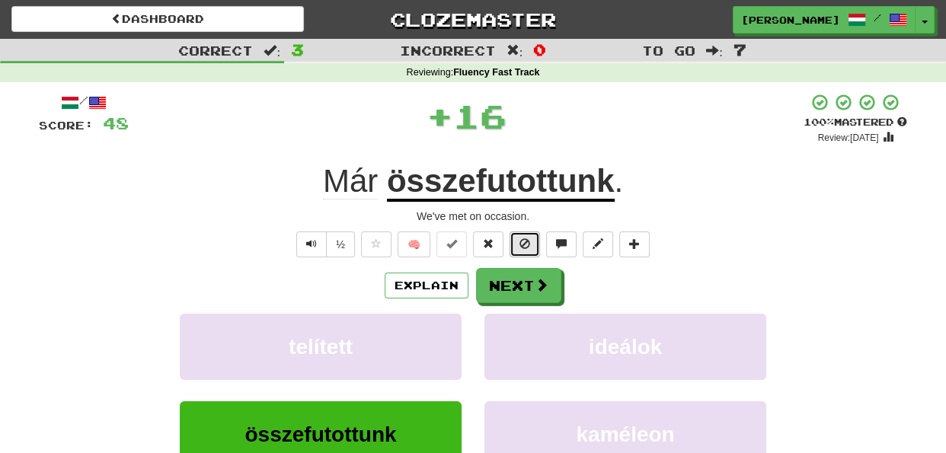
click at [523, 245] on span at bounding box center [525, 243] width 11 height 11
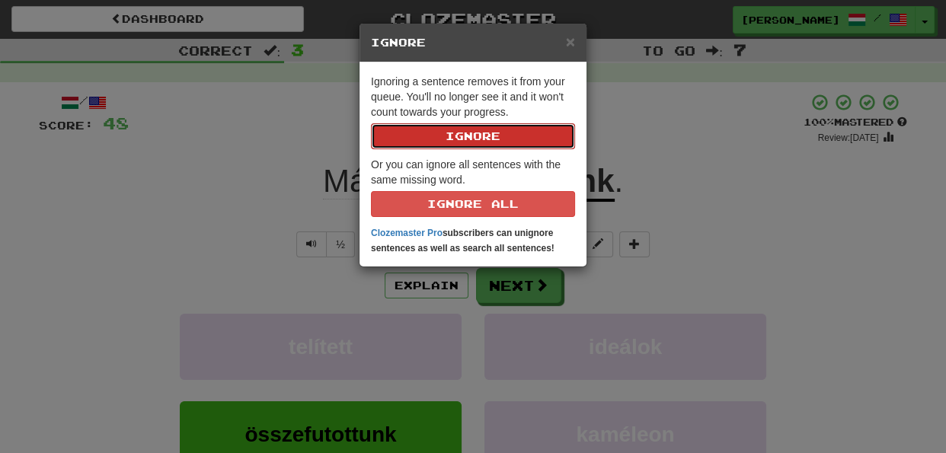
click at [475, 139] on button "Ignore" at bounding box center [473, 136] width 204 height 26
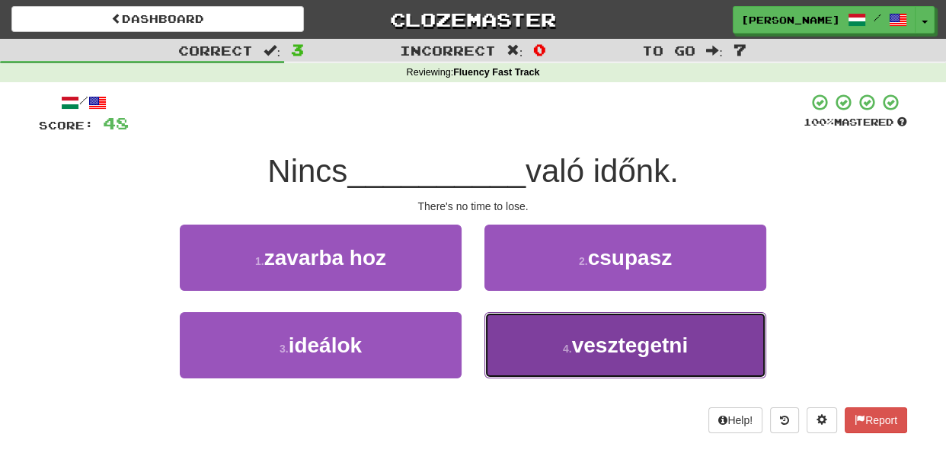
click at [521, 354] on button "4 . vesztegetni" at bounding box center [626, 345] width 282 height 66
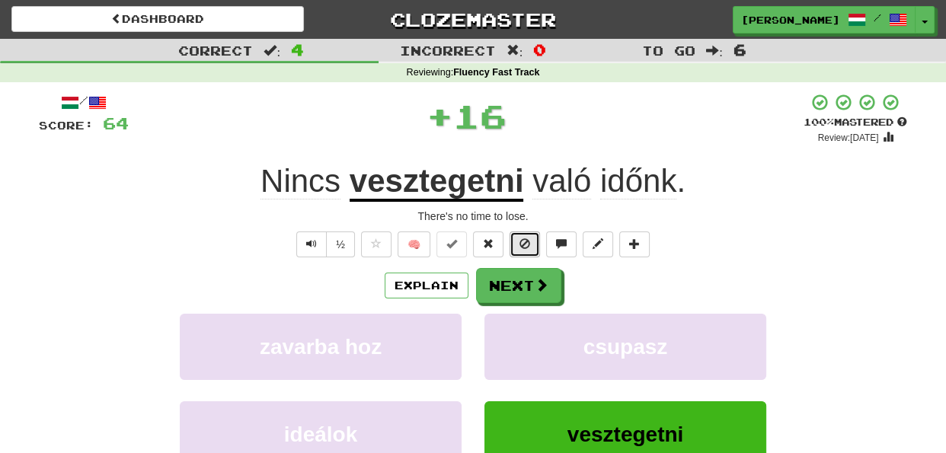
click at [521, 248] on span at bounding box center [525, 243] width 11 height 11
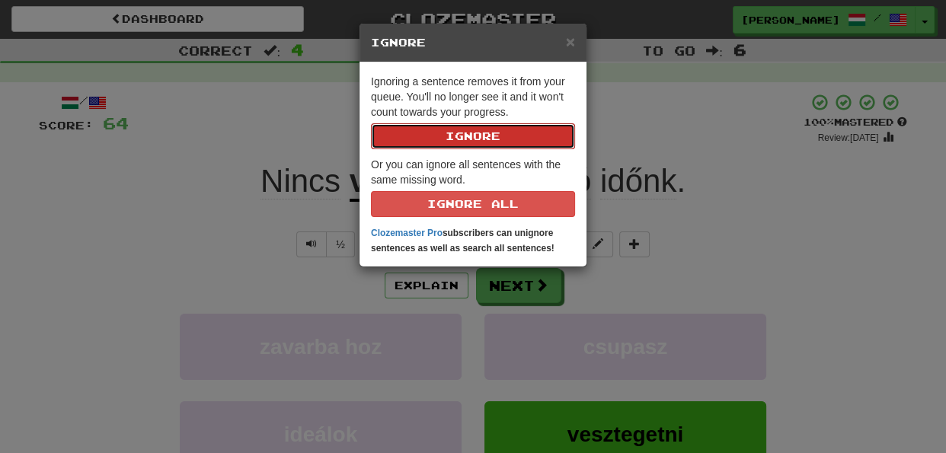
click at [480, 139] on button "Ignore" at bounding box center [473, 136] width 204 height 26
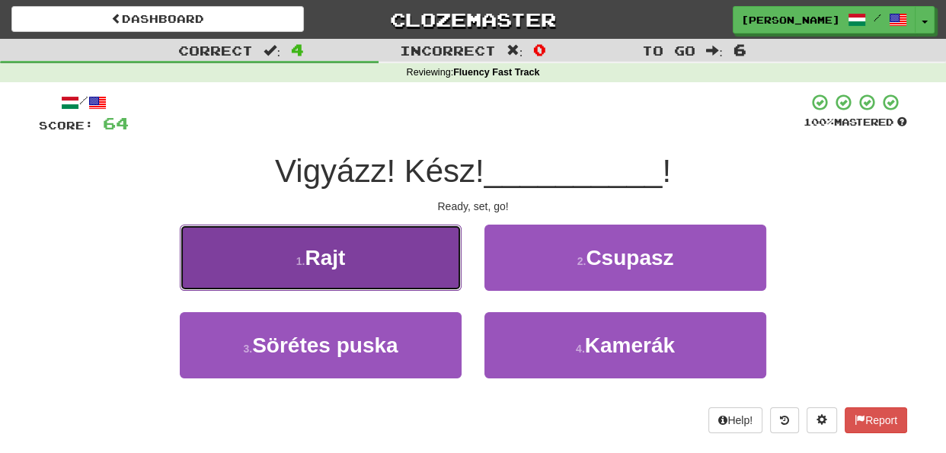
click at [427, 267] on button "1 . Rajt" at bounding box center [321, 258] width 282 height 66
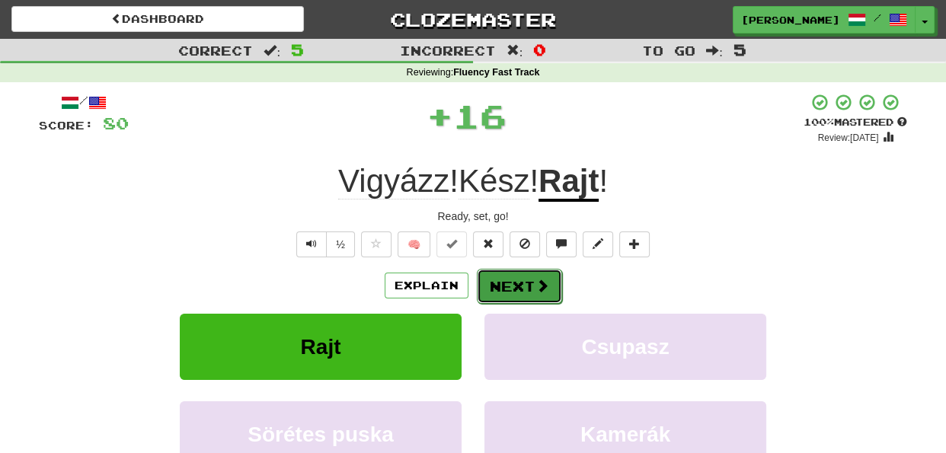
click at [520, 290] on button "Next" at bounding box center [519, 286] width 85 height 35
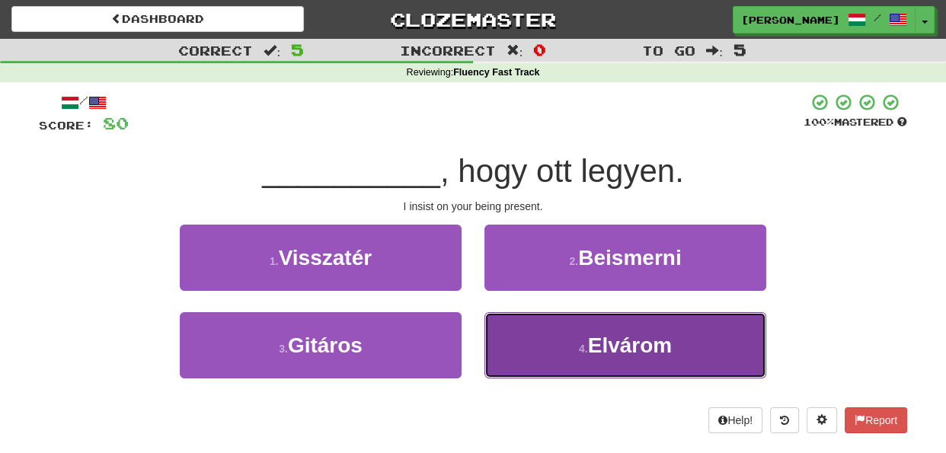
click at [512, 341] on button "4 . Elvárom" at bounding box center [626, 345] width 282 height 66
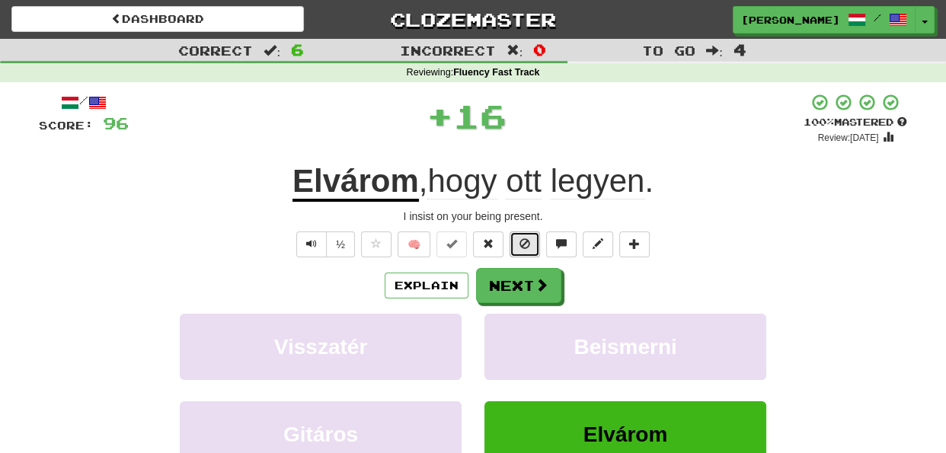
click at [521, 249] on span at bounding box center [525, 243] width 11 height 11
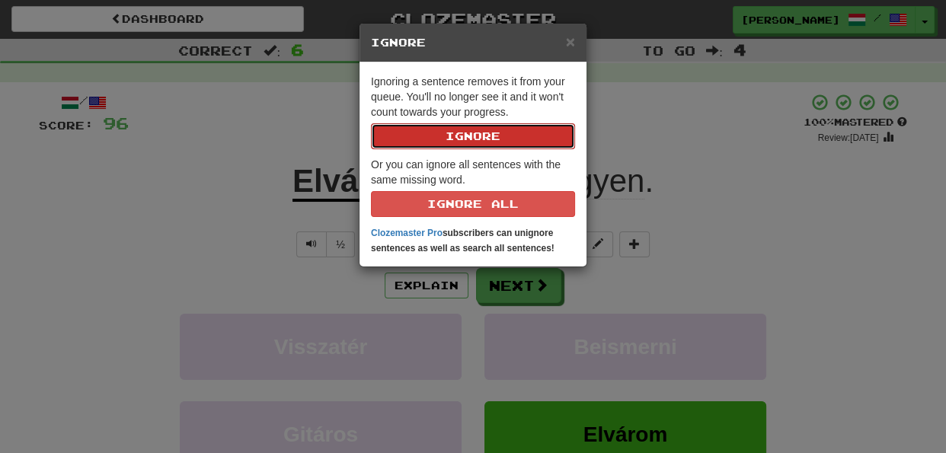
click at [503, 133] on button "Ignore" at bounding box center [473, 136] width 204 height 26
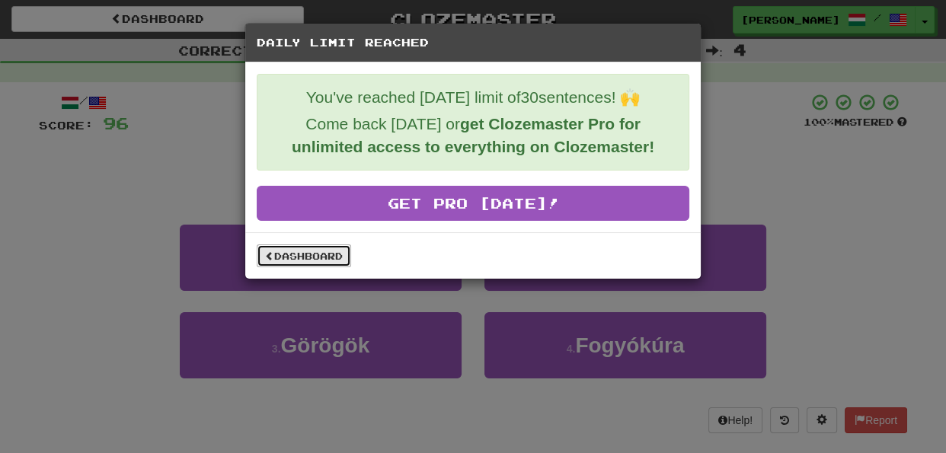
click at [296, 260] on link "Dashboard" at bounding box center [304, 256] width 94 height 23
